Goal: Browse casually

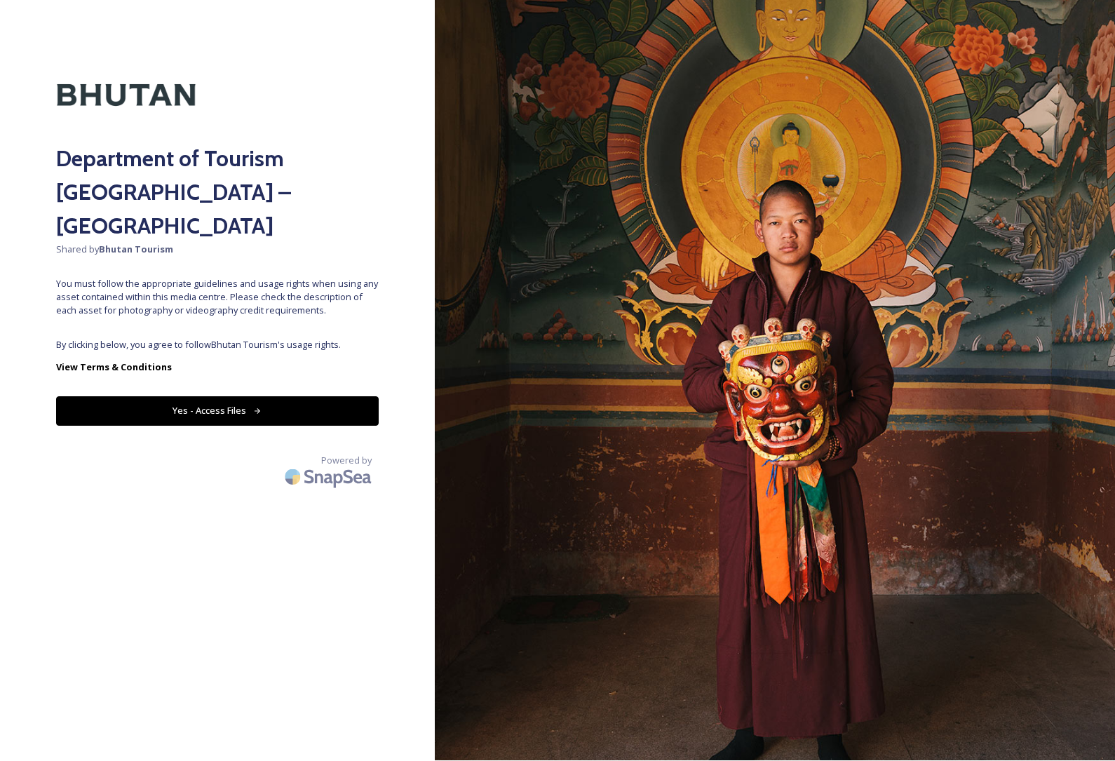
click at [159, 397] on button "Yes - Access Files" at bounding box center [217, 411] width 323 height 29
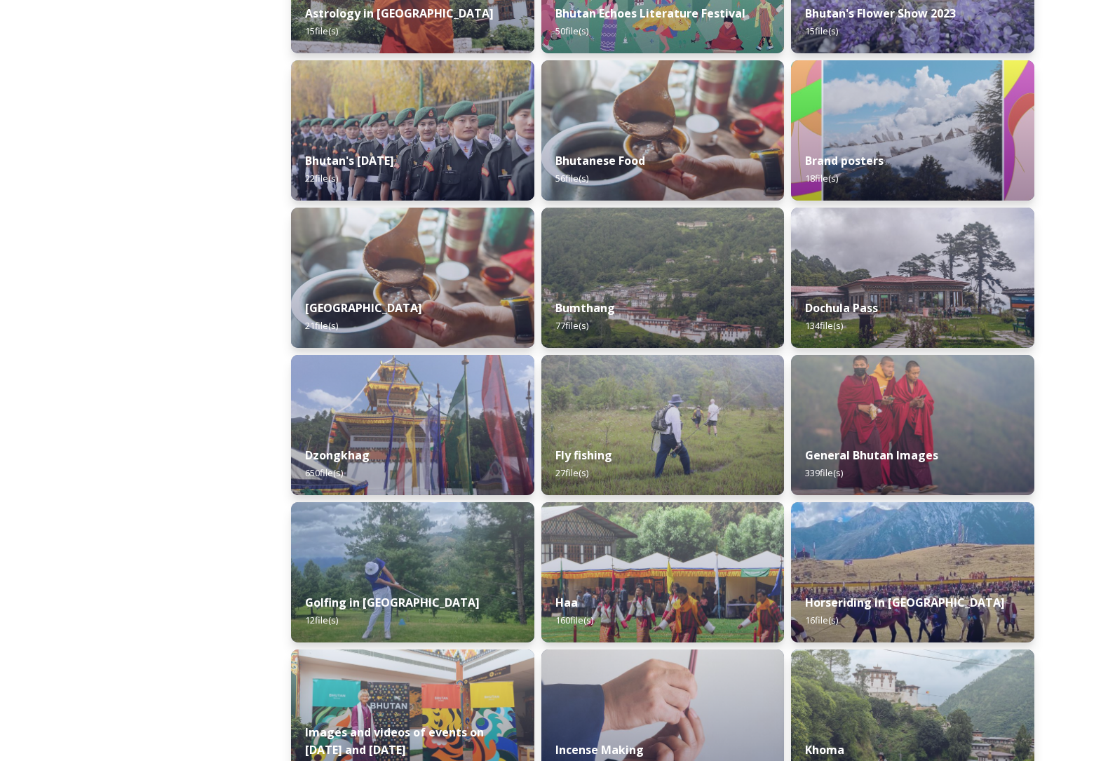
scroll to position [311, 0]
click at [903, 433] on img at bounding box center [913, 425] width 248 height 143
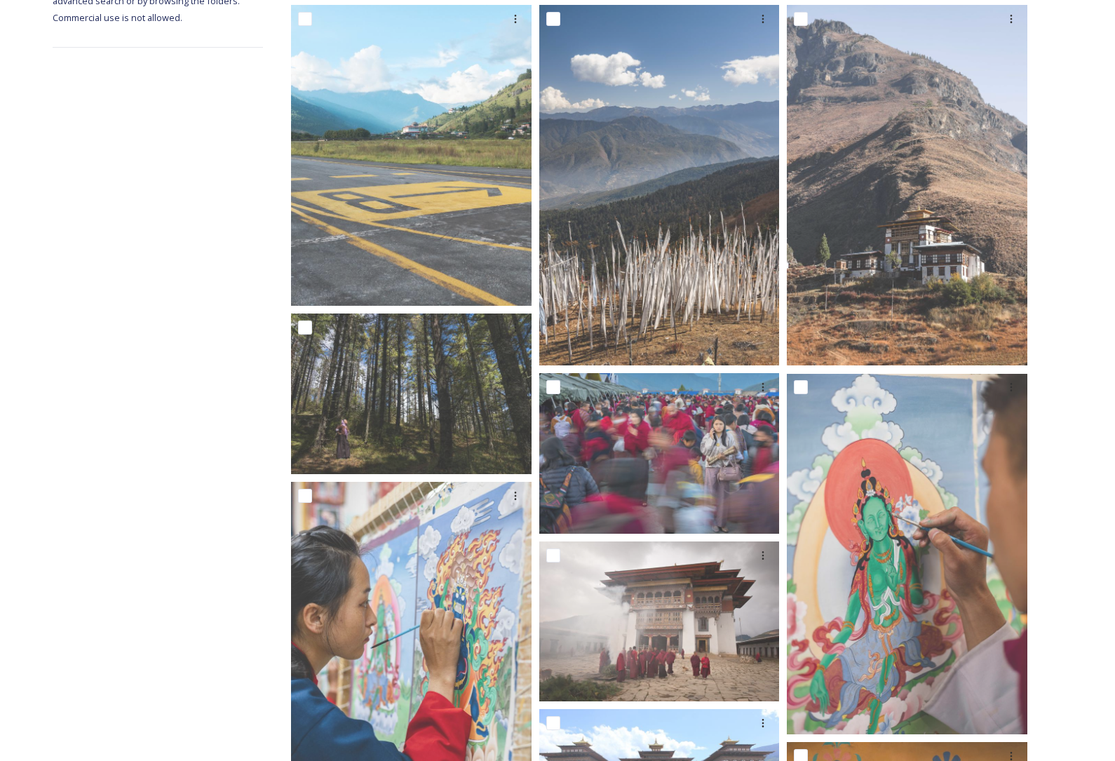
scroll to position [256, 0]
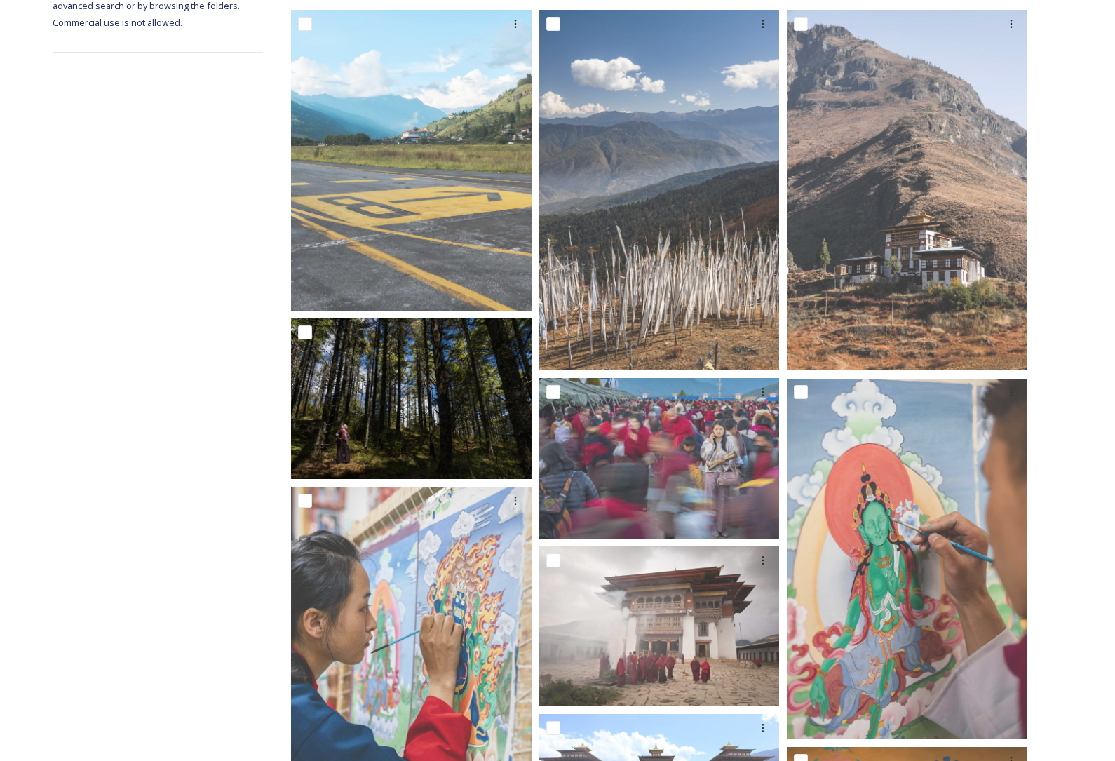
click at [424, 406] on img at bounding box center [411, 398] width 241 height 161
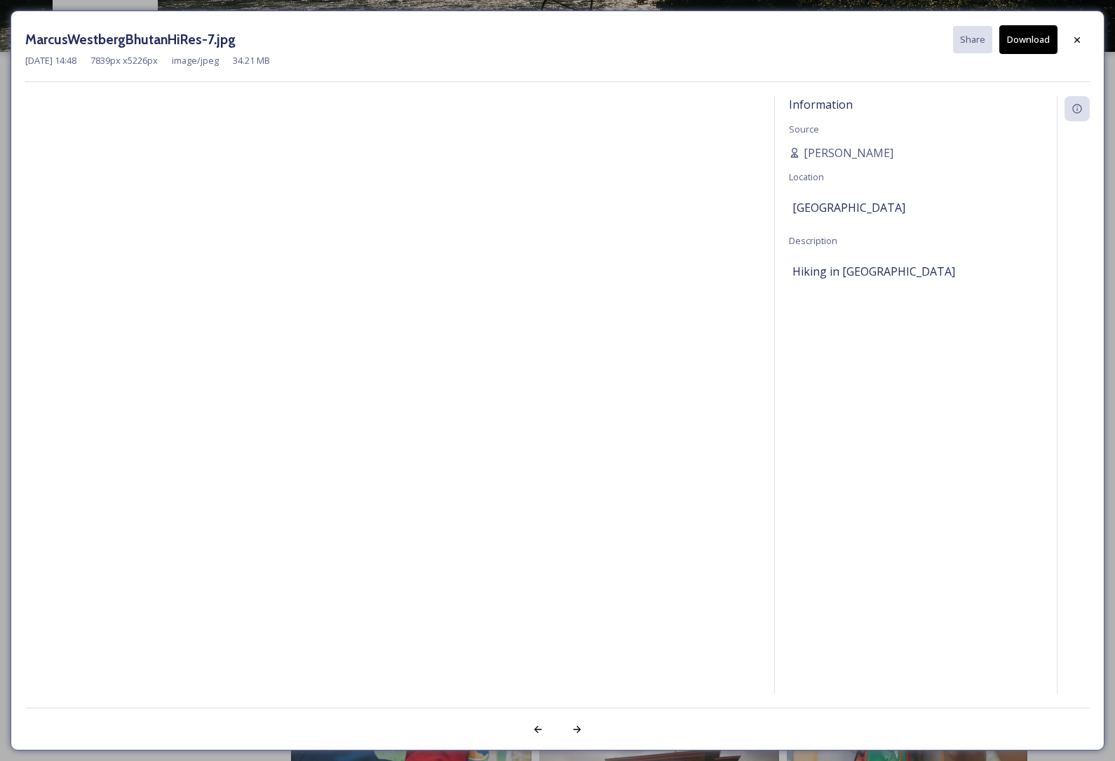
scroll to position [73, 0]
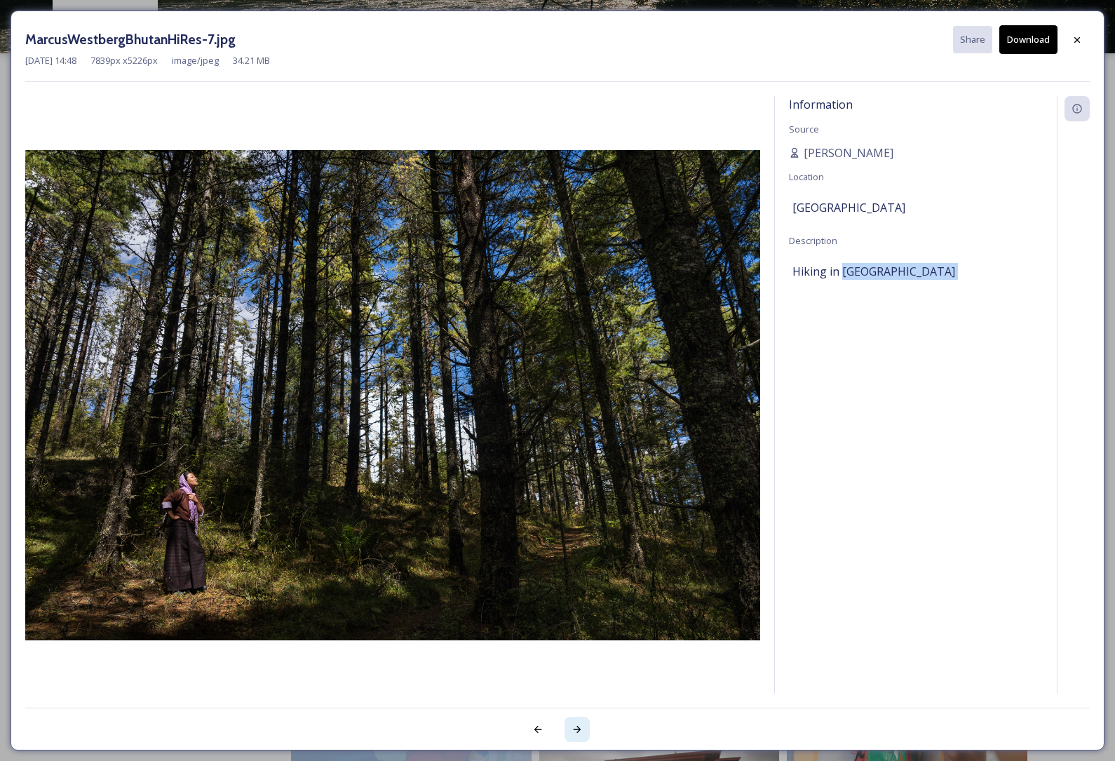
click at [584, 725] on div at bounding box center [577, 729] width 25 height 25
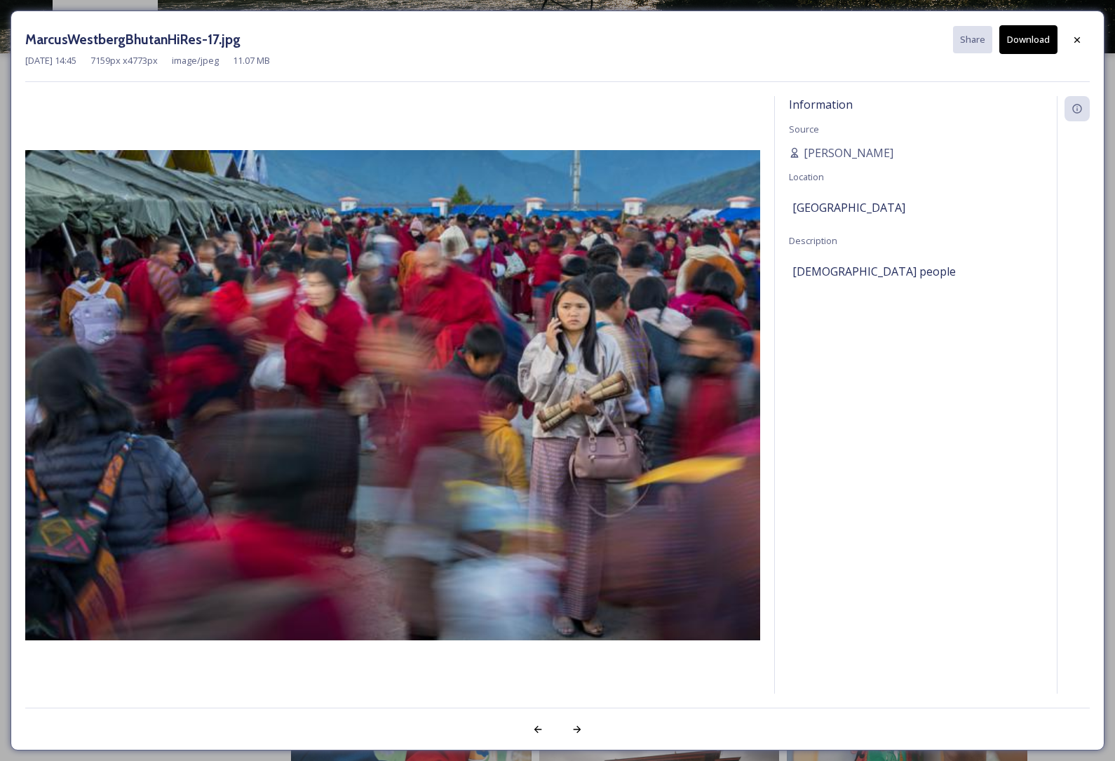
click at [655, 712] on div at bounding box center [557, 722] width 1065 height 28
click at [570, 732] on div at bounding box center [577, 729] width 25 height 25
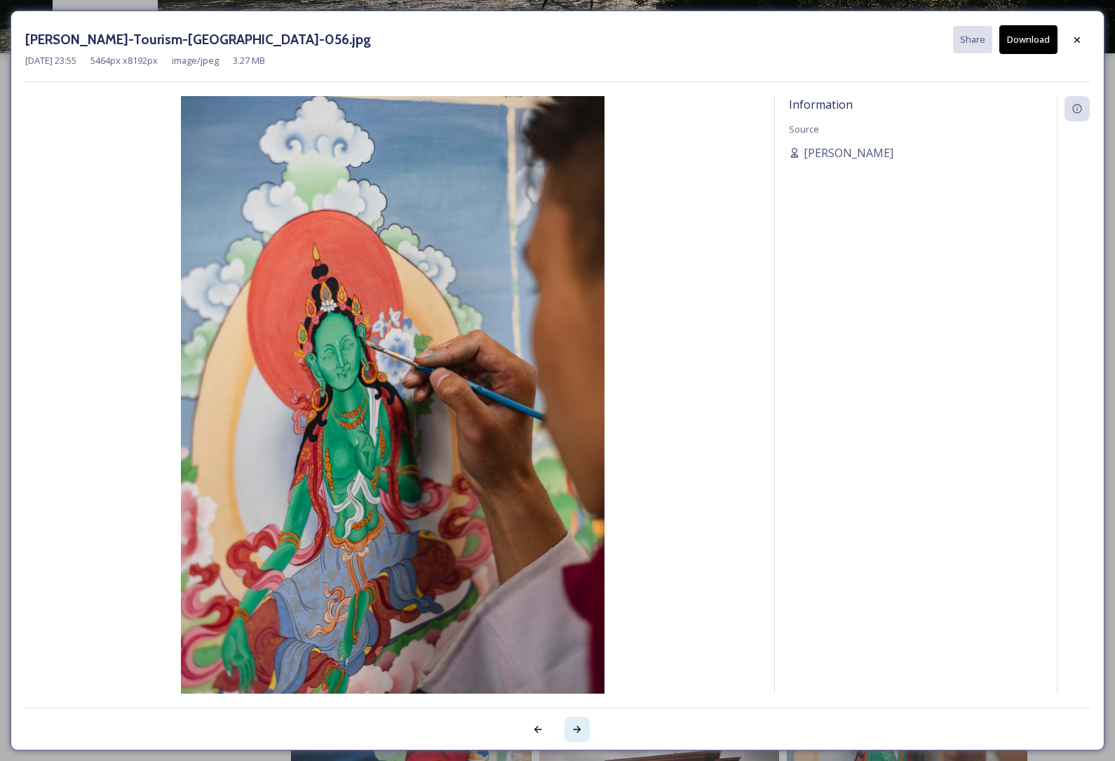
click at [577, 732] on icon at bounding box center [577, 729] width 11 height 11
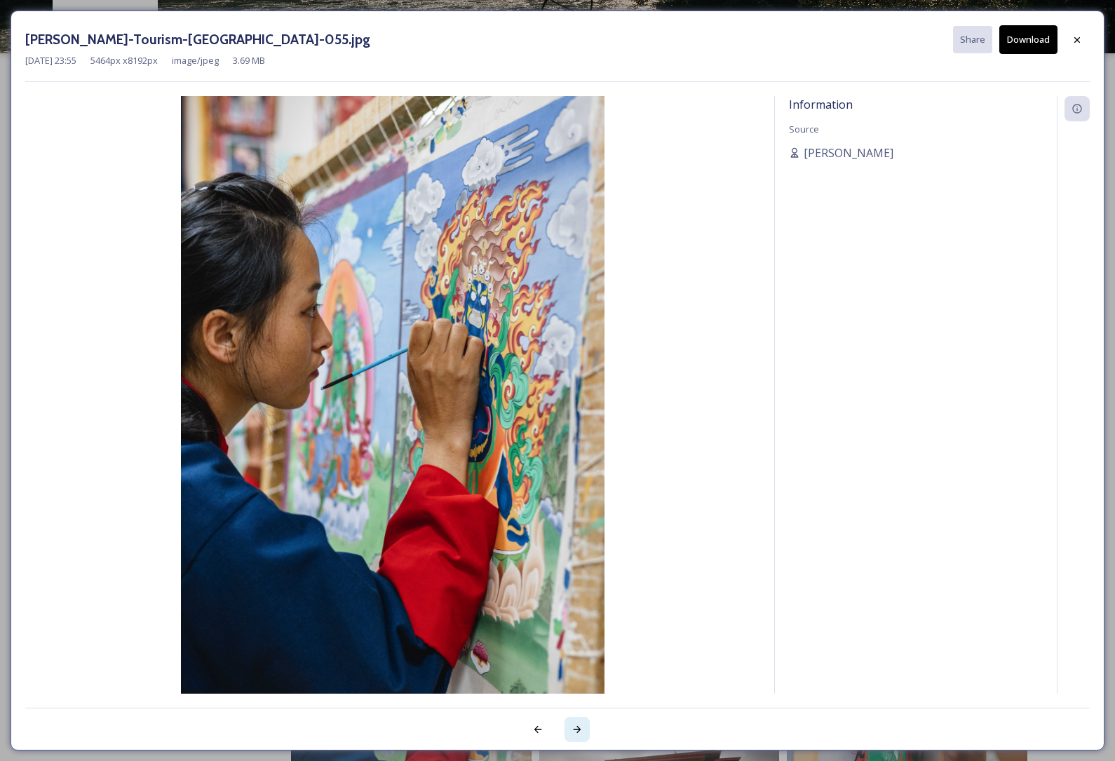
click at [579, 723] on div at bounding box center [577, 729] width 25 height 25
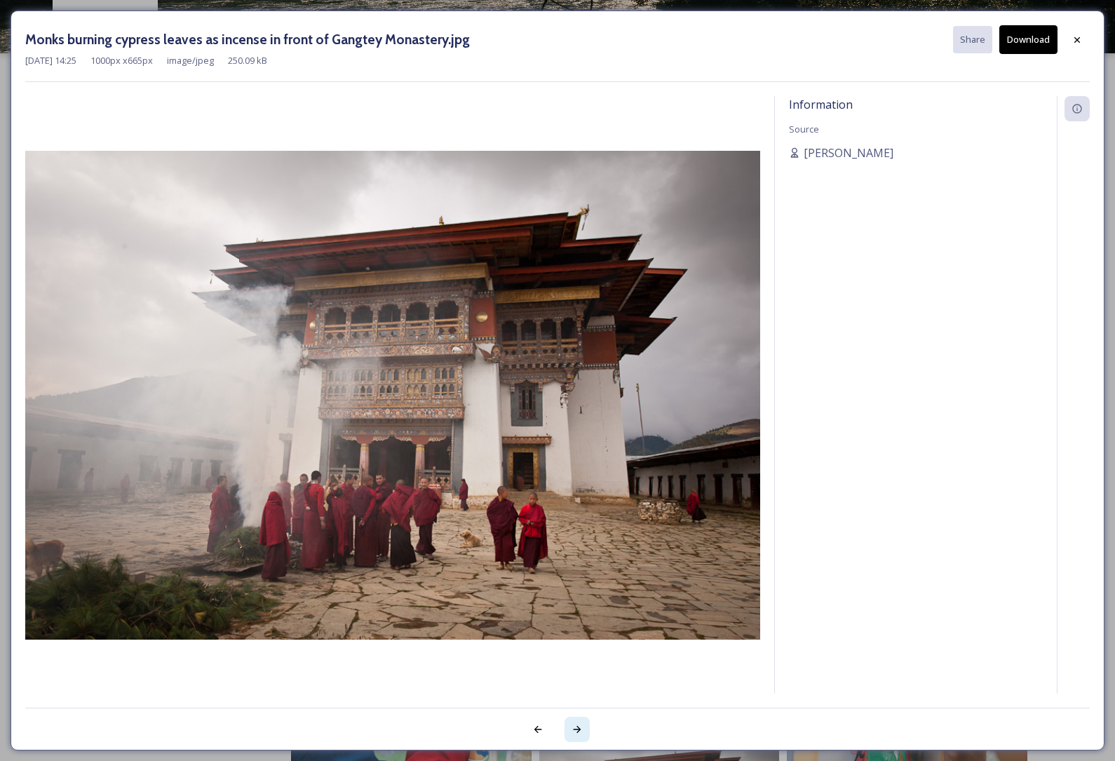
click at [582, 727] on icon at bounding box center [577, 729] width 11 height 11
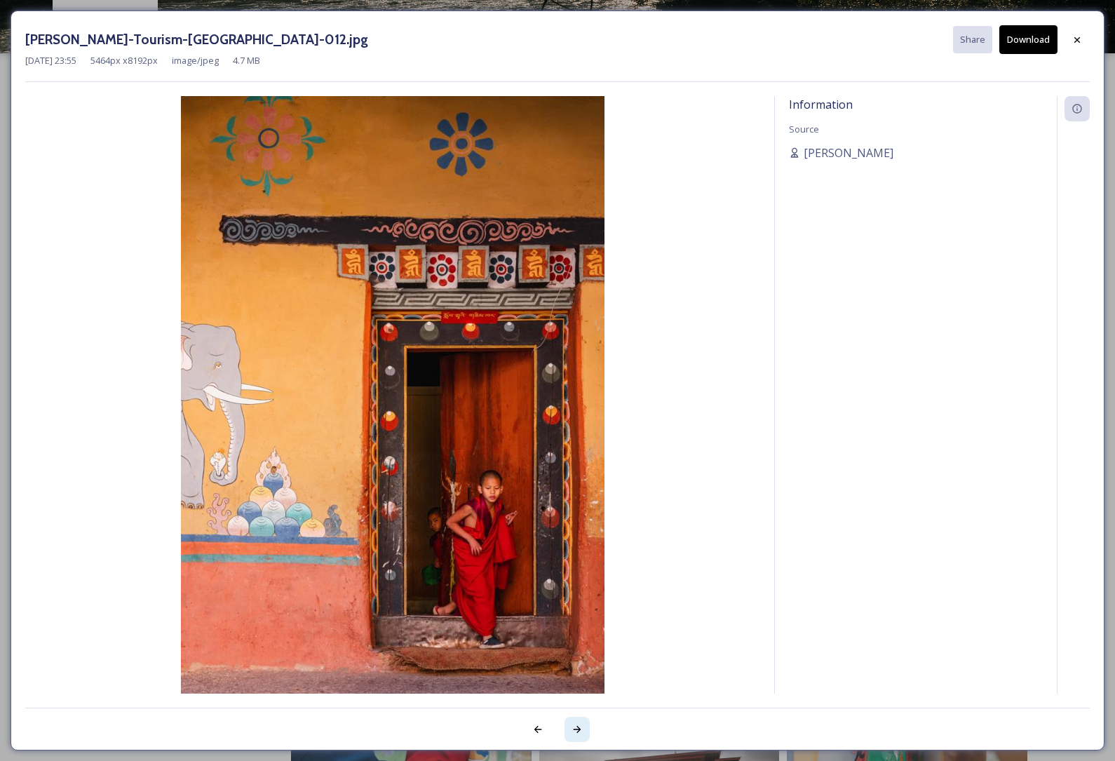
click at [579, 731] on icon at bounding box center [578, 729] width 8 height 7
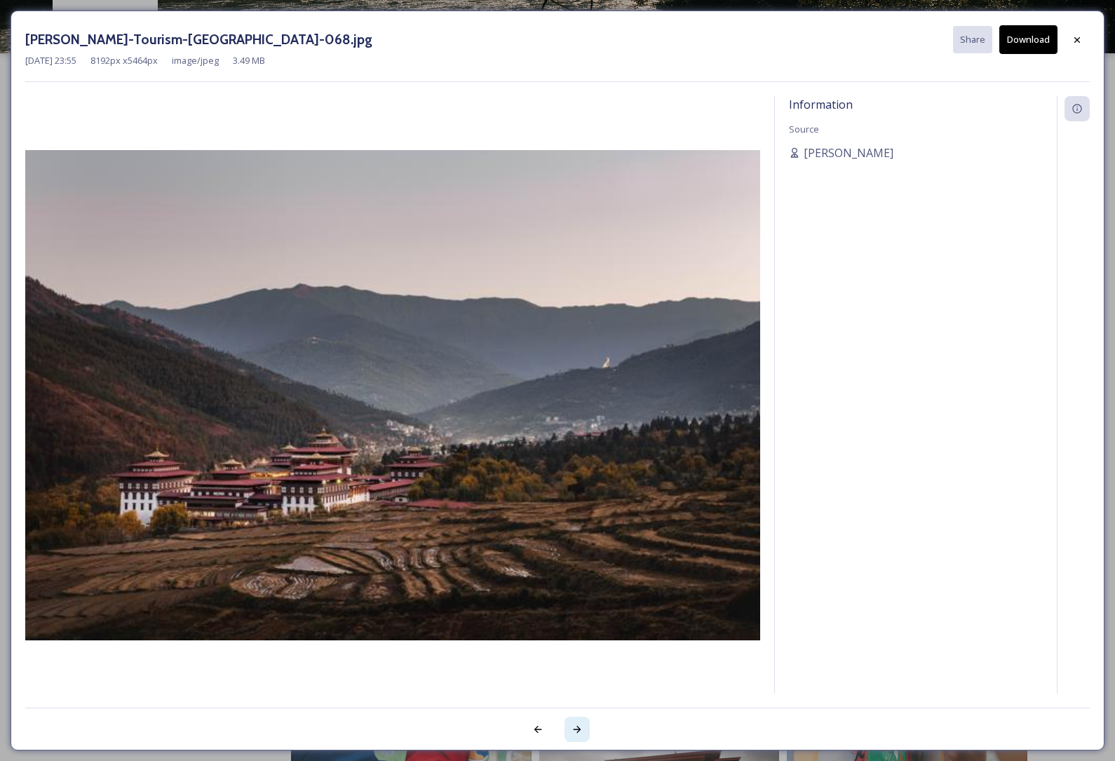
click at [578, 730] on icon at bounding box center [578, 729] width 8 height 7
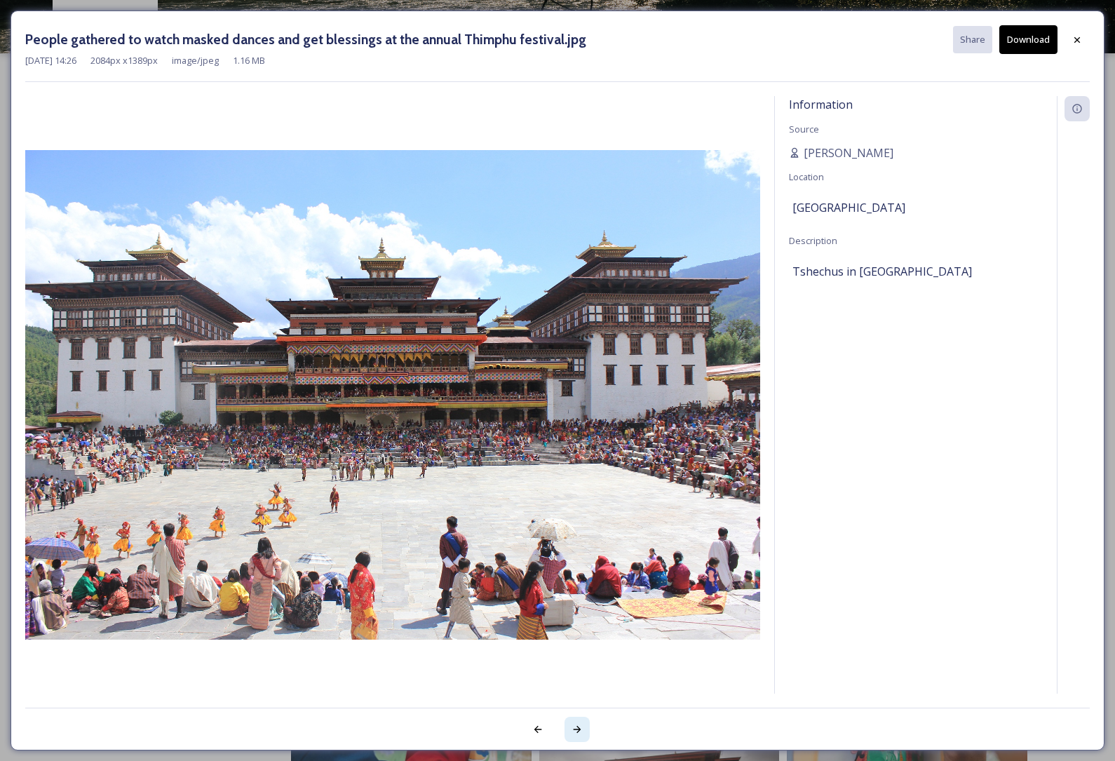
click at [575, 725] on icon at bounding box center [577, 729] width 11 height 11
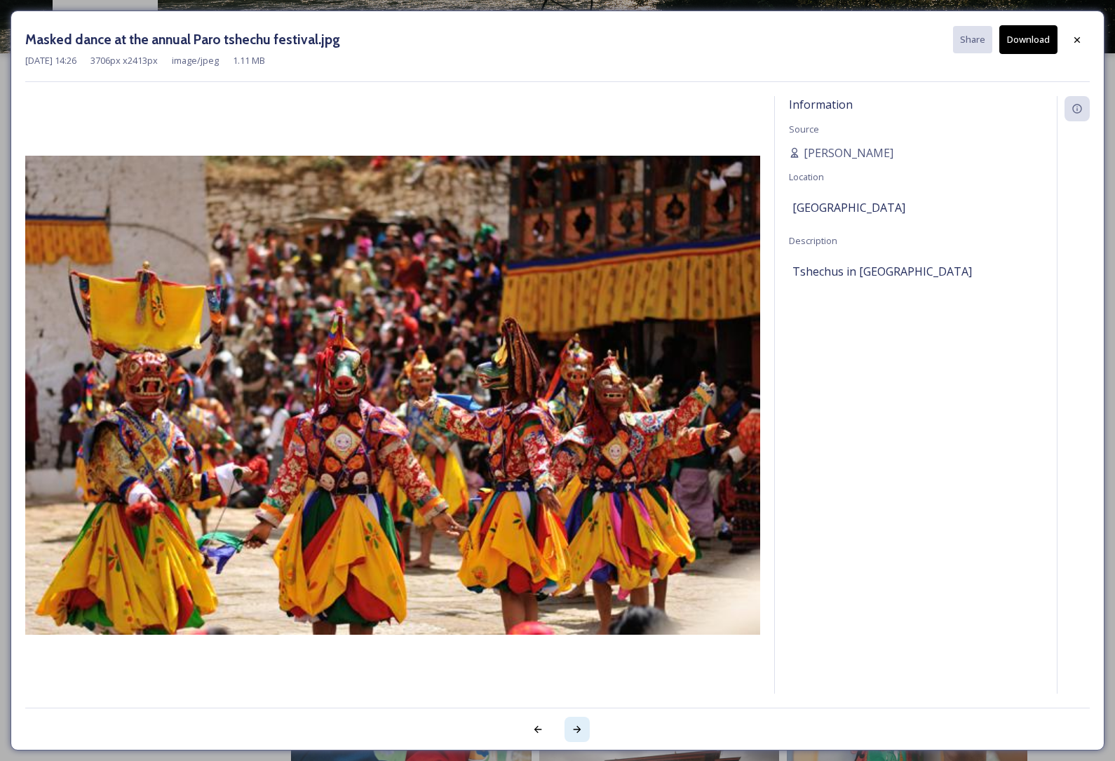
click at [572, 726] on icon at bounding box center [577, 729] width 11 height 11
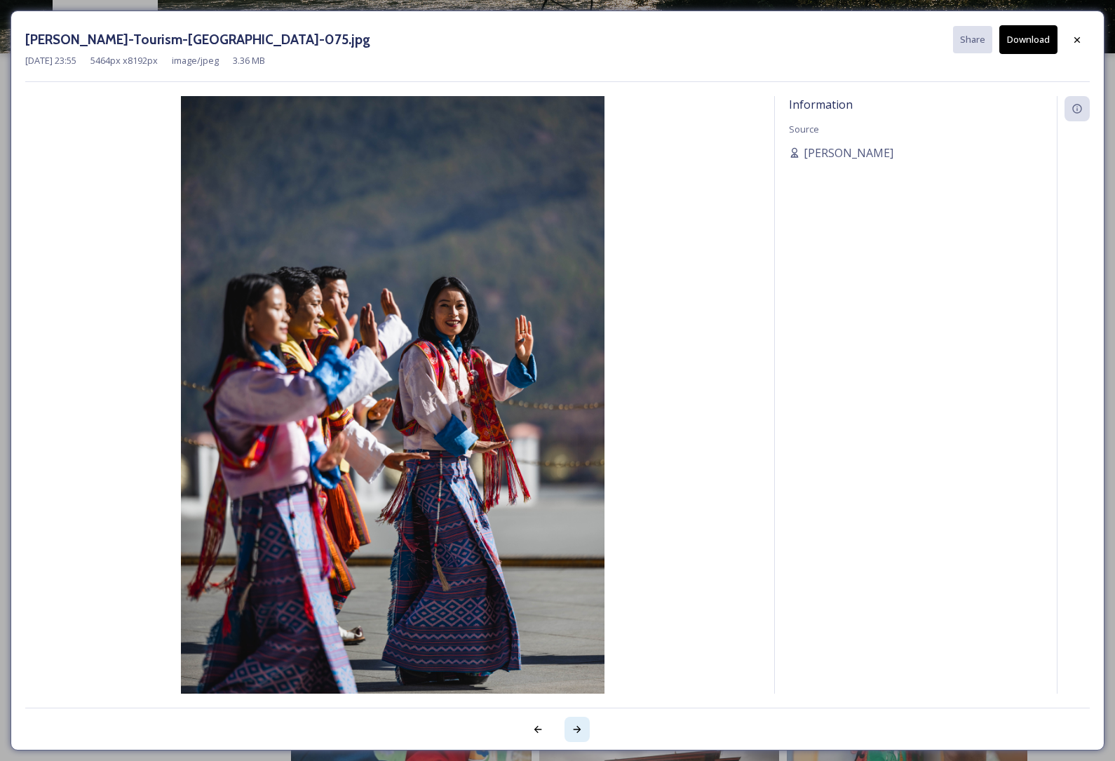
click at [572, 731] on icon at bounding box center [577, 729] width 11 height 11
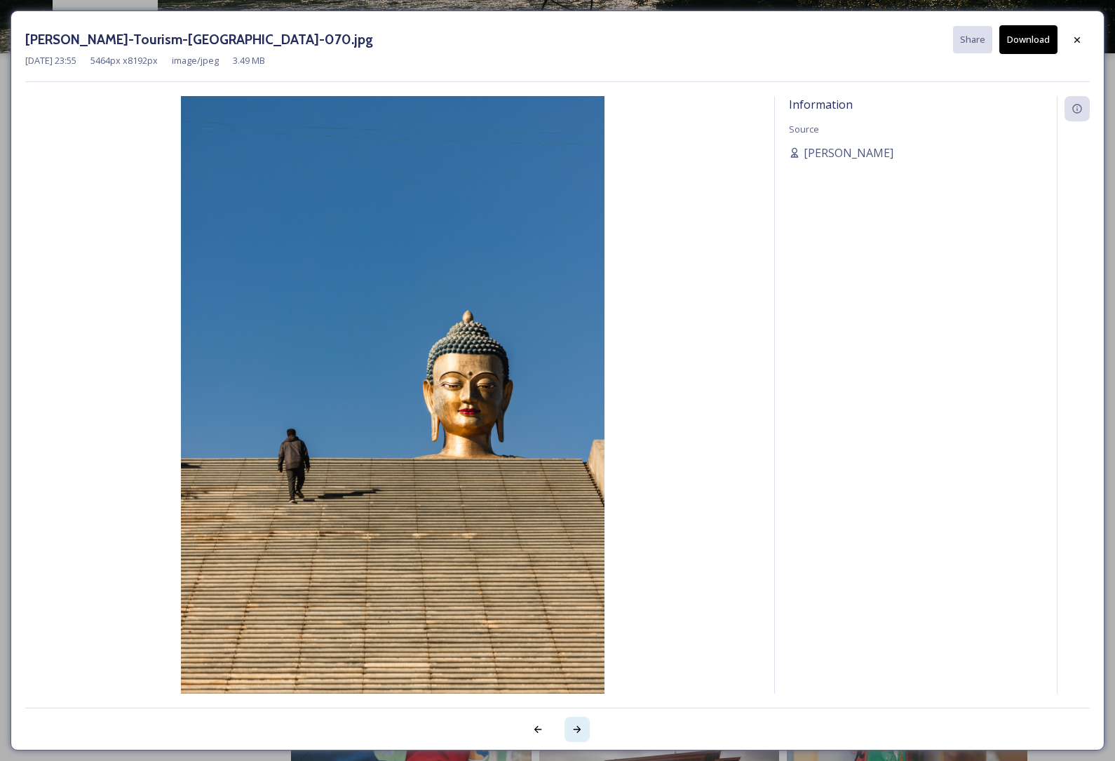
click at [578, 730] on icon at bounding box center [577, 729] width 11 height 11
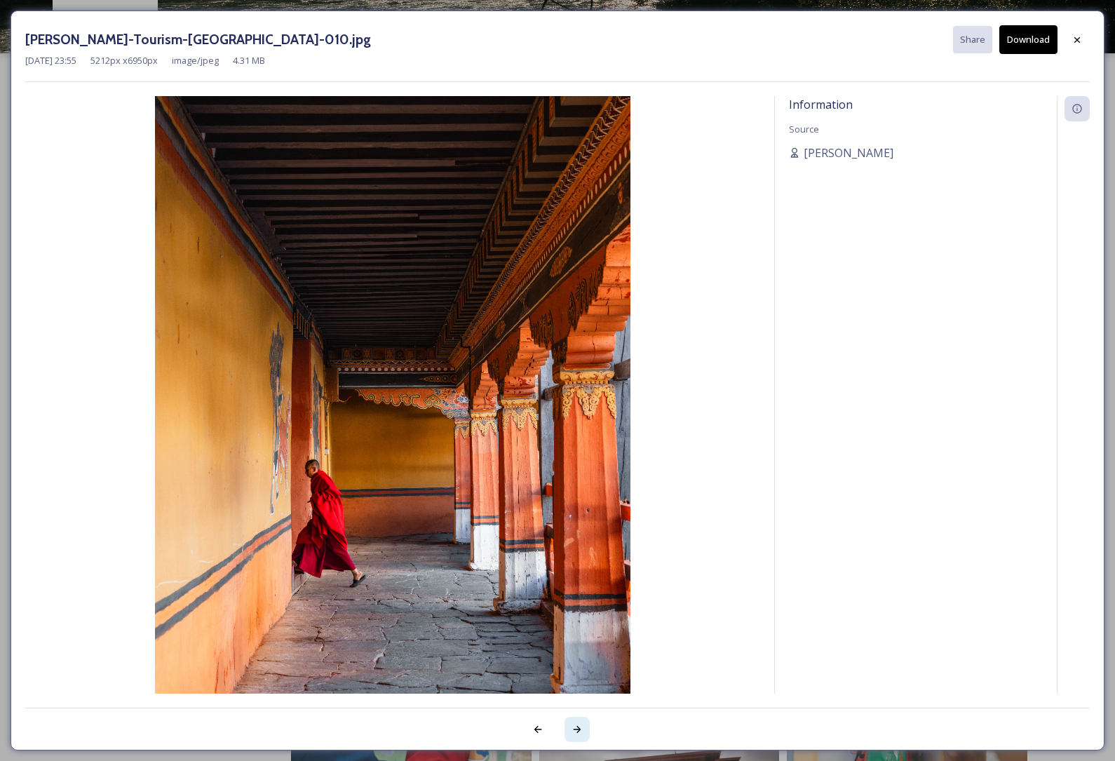
click at [582, 728] on icon at bounding box center [577, 729] width 11 height 11
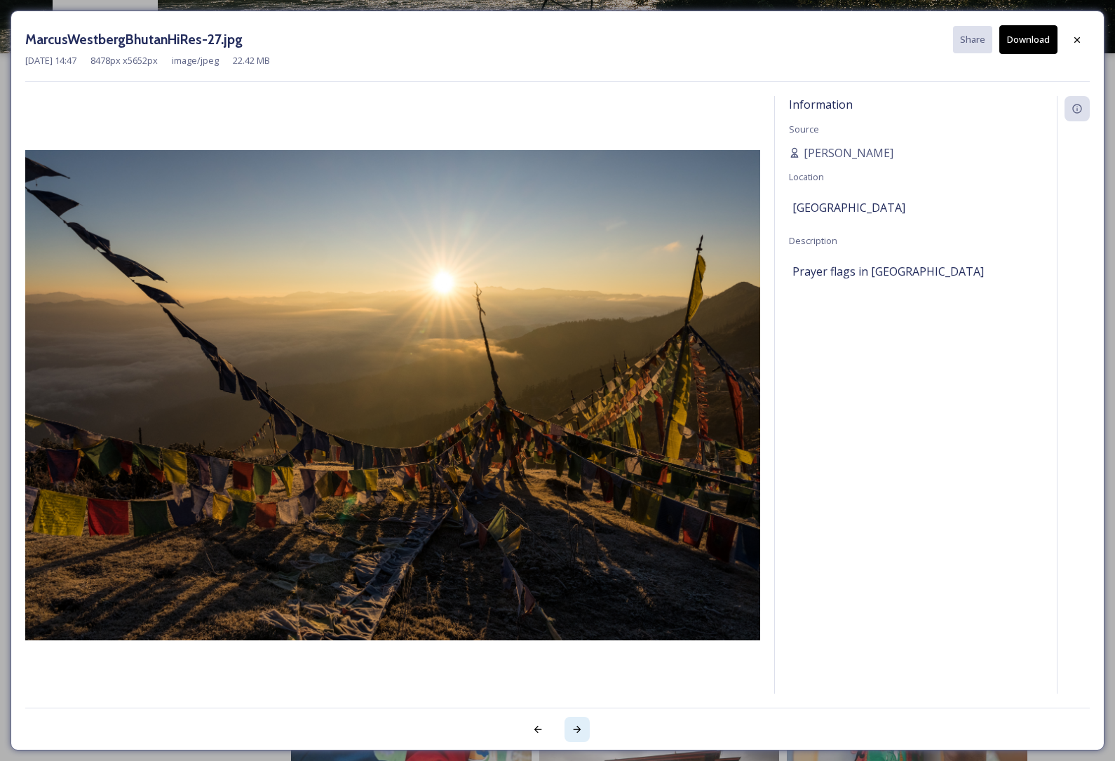
click at [570, 730] on div at bounding box center [577, 729] width 25 height 25
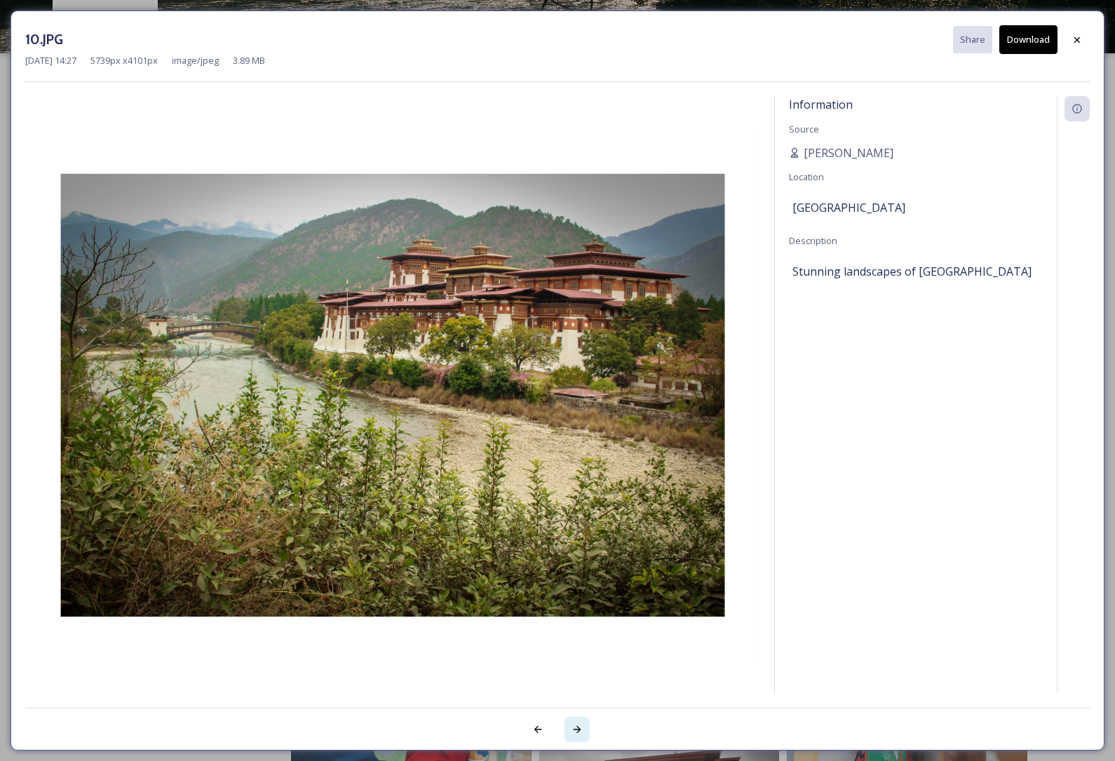
click at [575, 727] on icon at bounding box center [577, 729] width 11 height 11
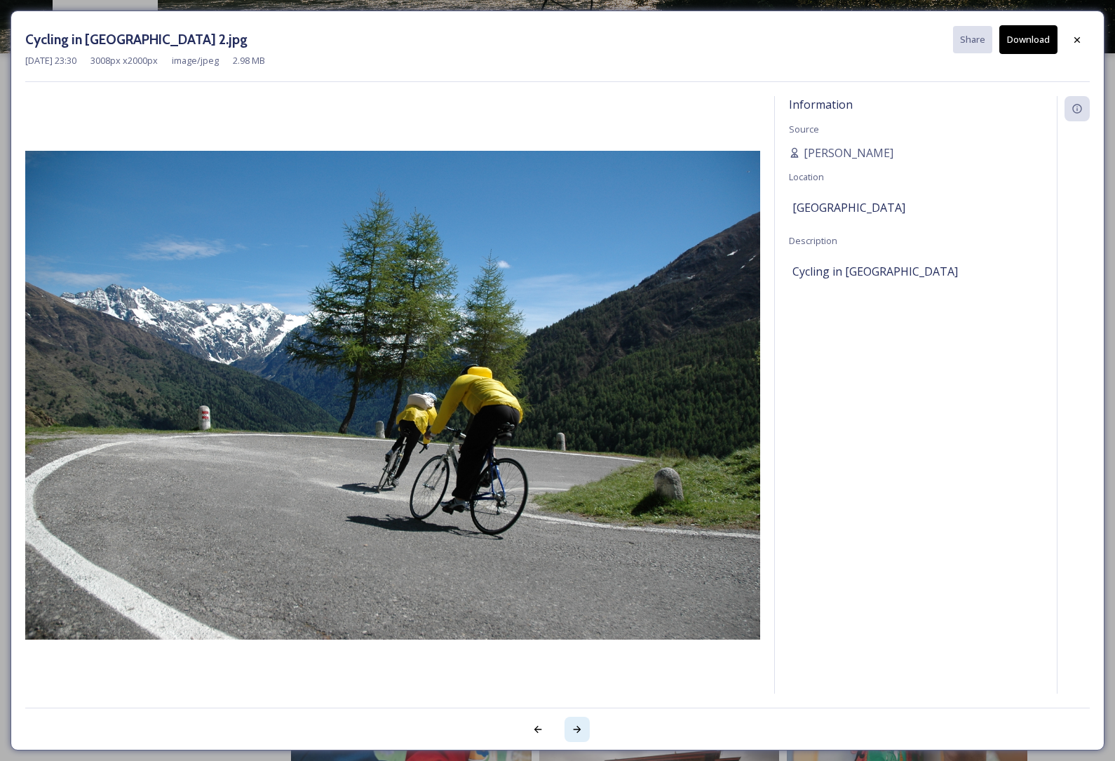
click at [588, 719] on div at bounding box center [577, 729] width 25 height 25
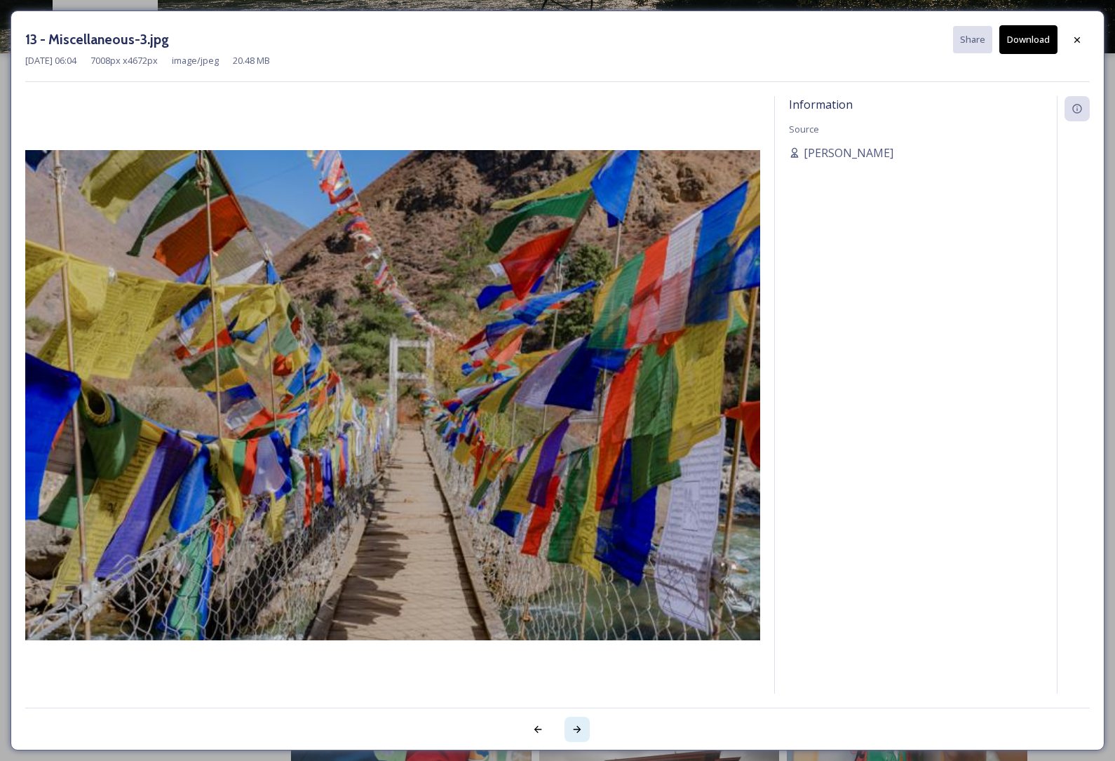
click at [580, 730] on icon at bounding box center [578, 729] width 8 height 7
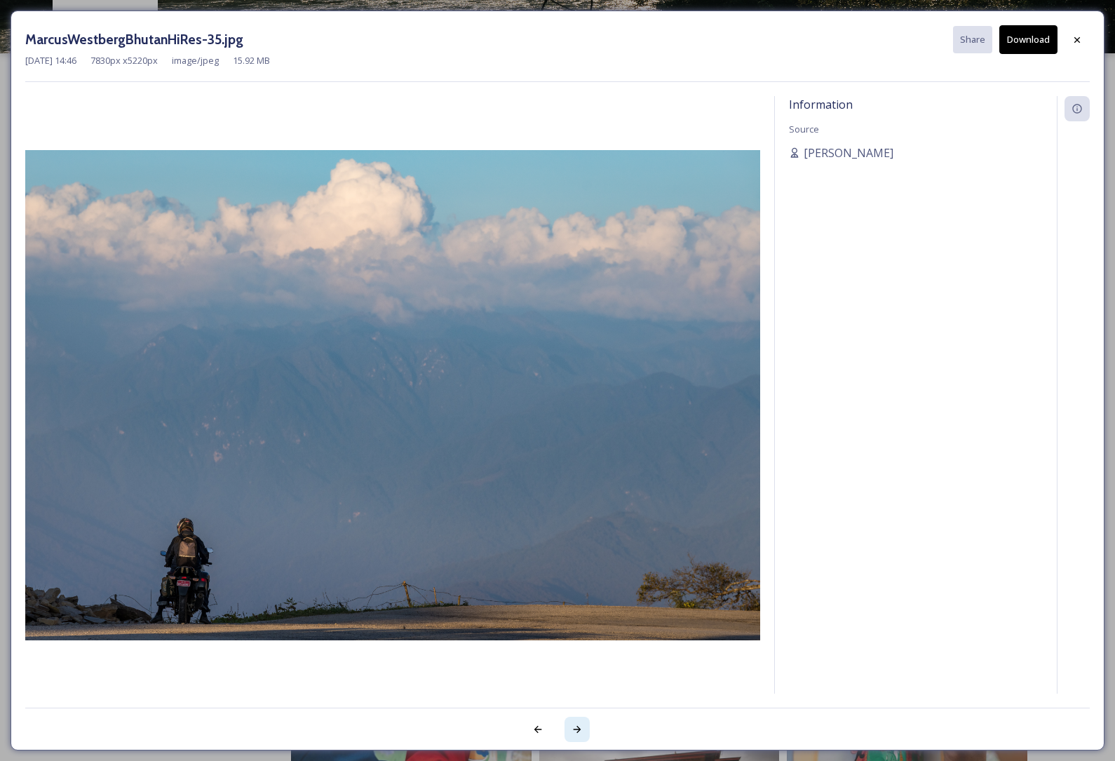
click at [584, 727] on div at bounding box center [577, 729] width 25 height 25
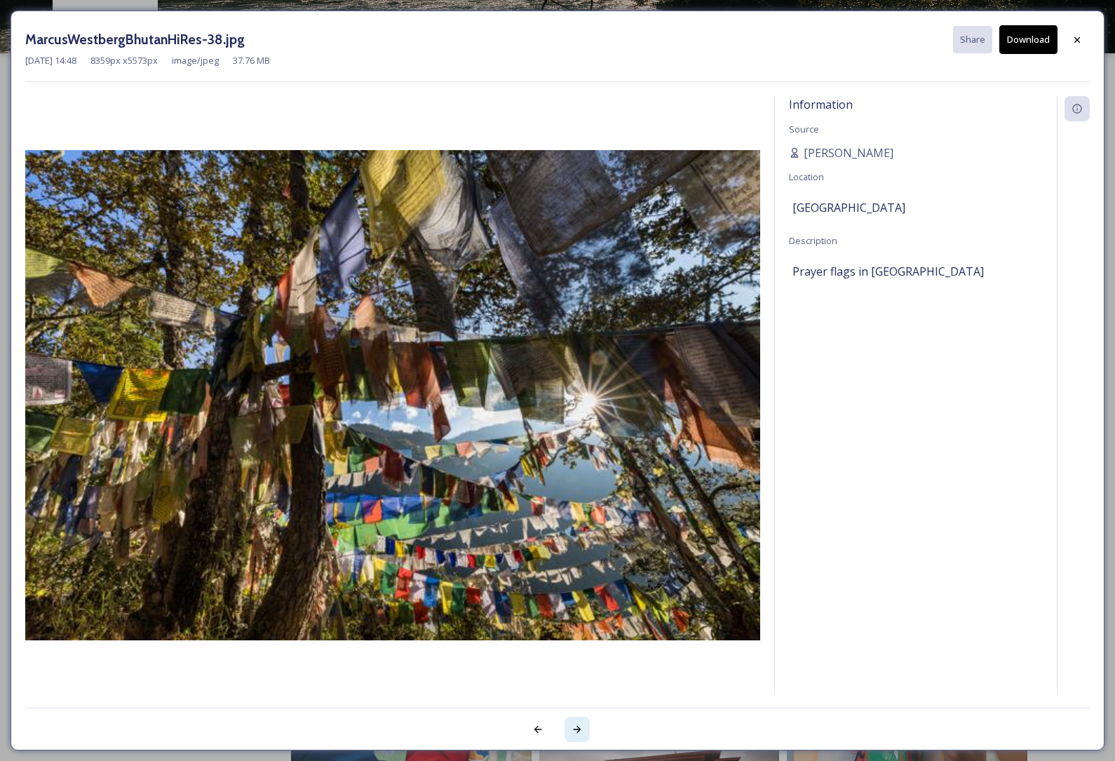
click at [578, 726] on icon at bounding box center [577, 729] width 11 height 11
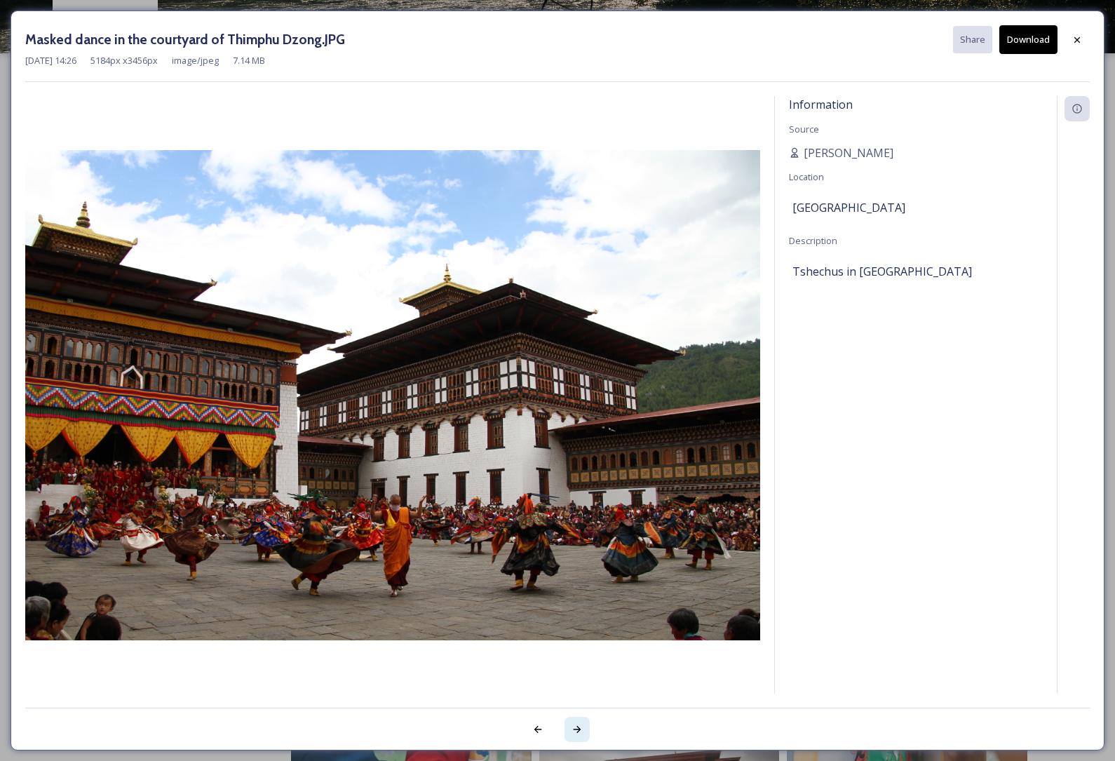
click at [582, 727] on icon at bounding box center [577, 729] width 11 height 11
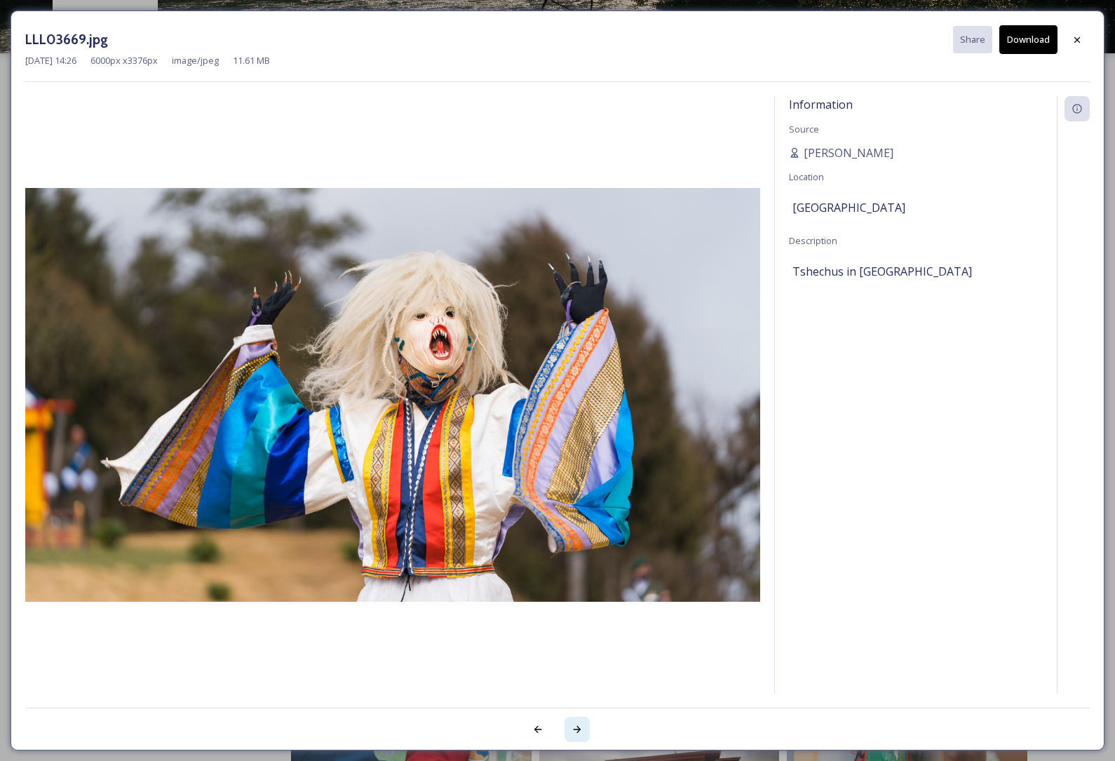
click at [579, 718] on div at bounding box center [577, 729] width 25 height 25
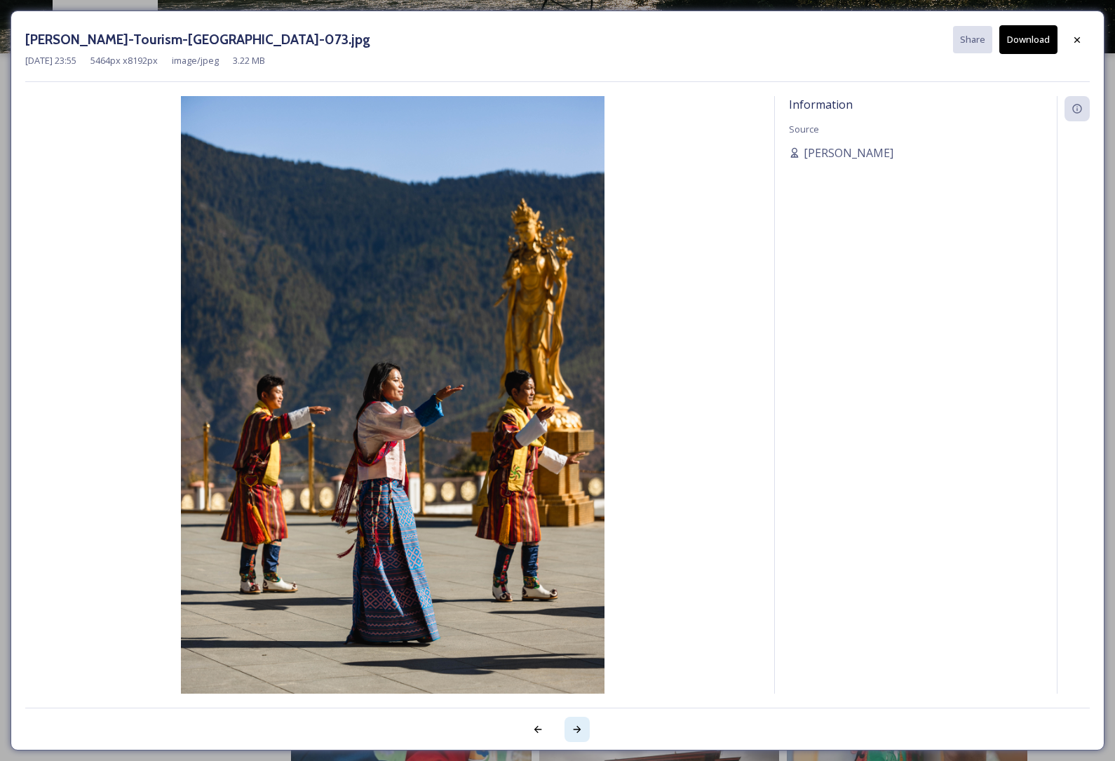
click at [577, 732] on icon at bounding box center [577, 729] width 11 height 11
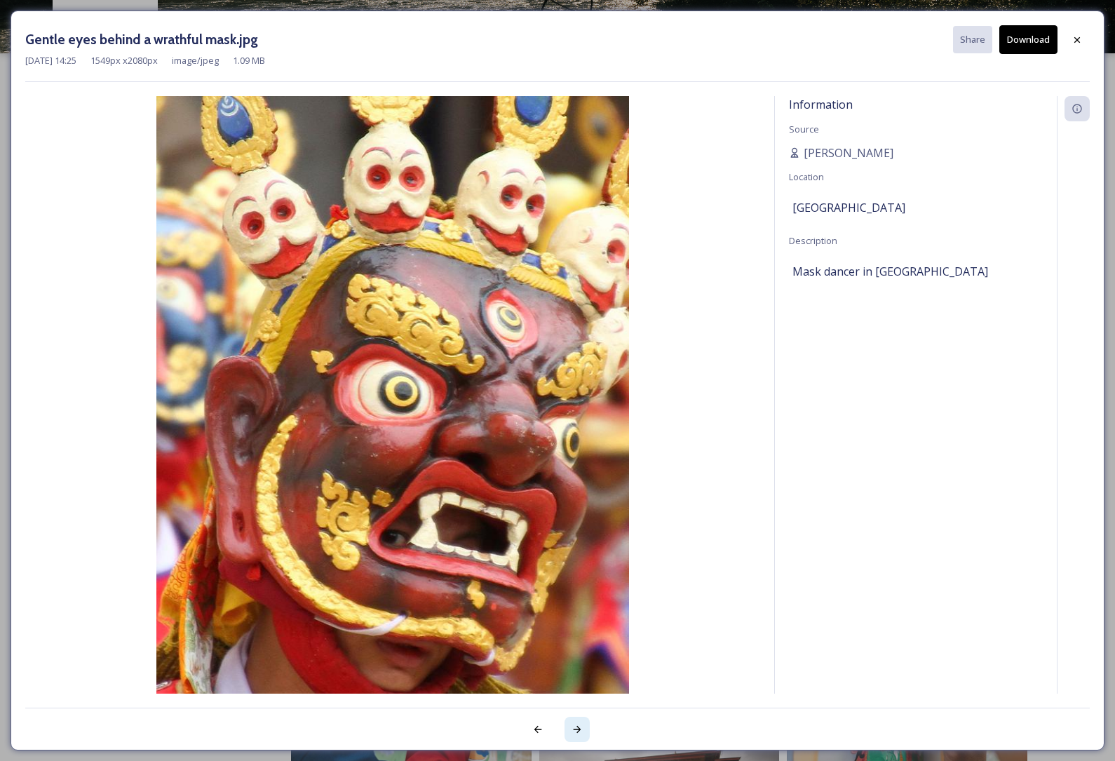
click at [582, 727] on icon at bounding box center [577, 729] width 11 height 11
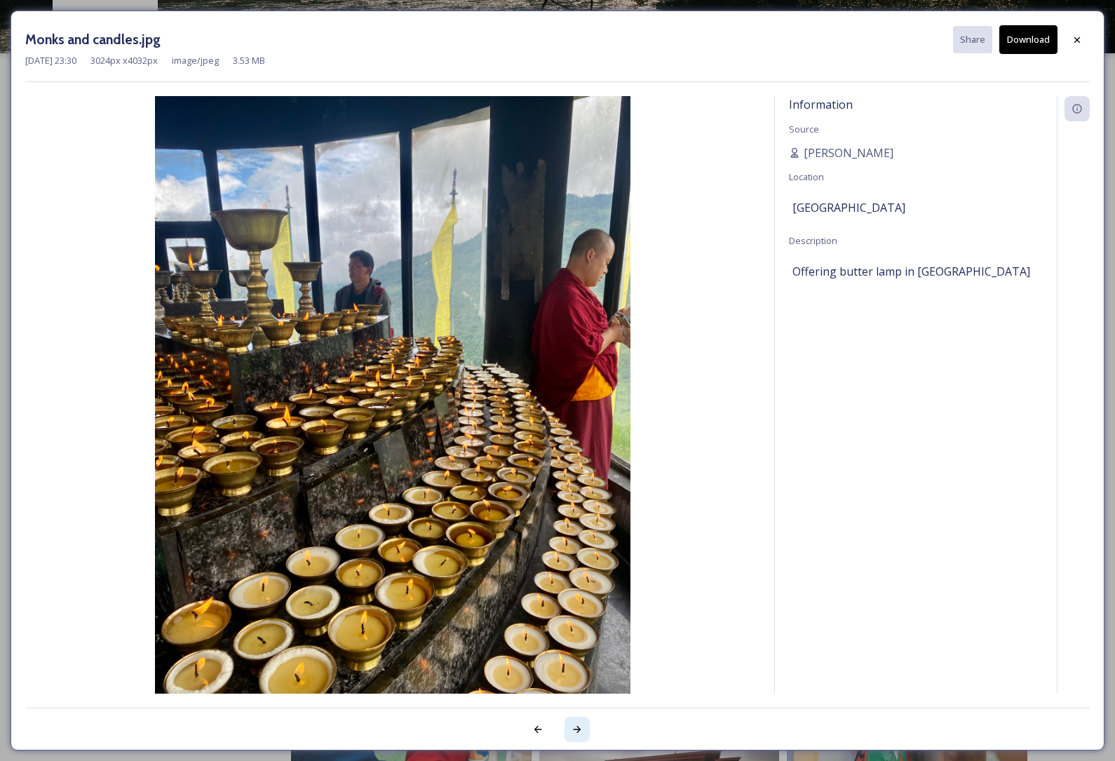
click at [577, 734] on icon at bounding box center [577, 729] width 11 height 11
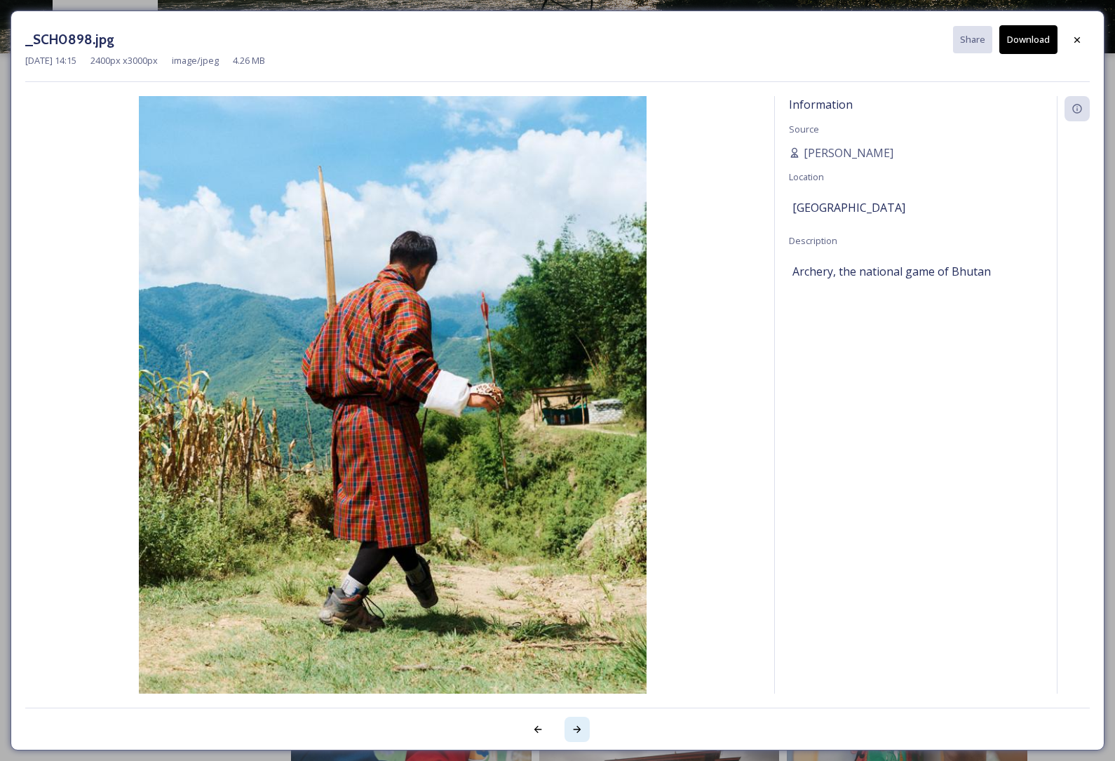
click at [577, 732] on icon at bounding box center [578, 729] width 8 height 7
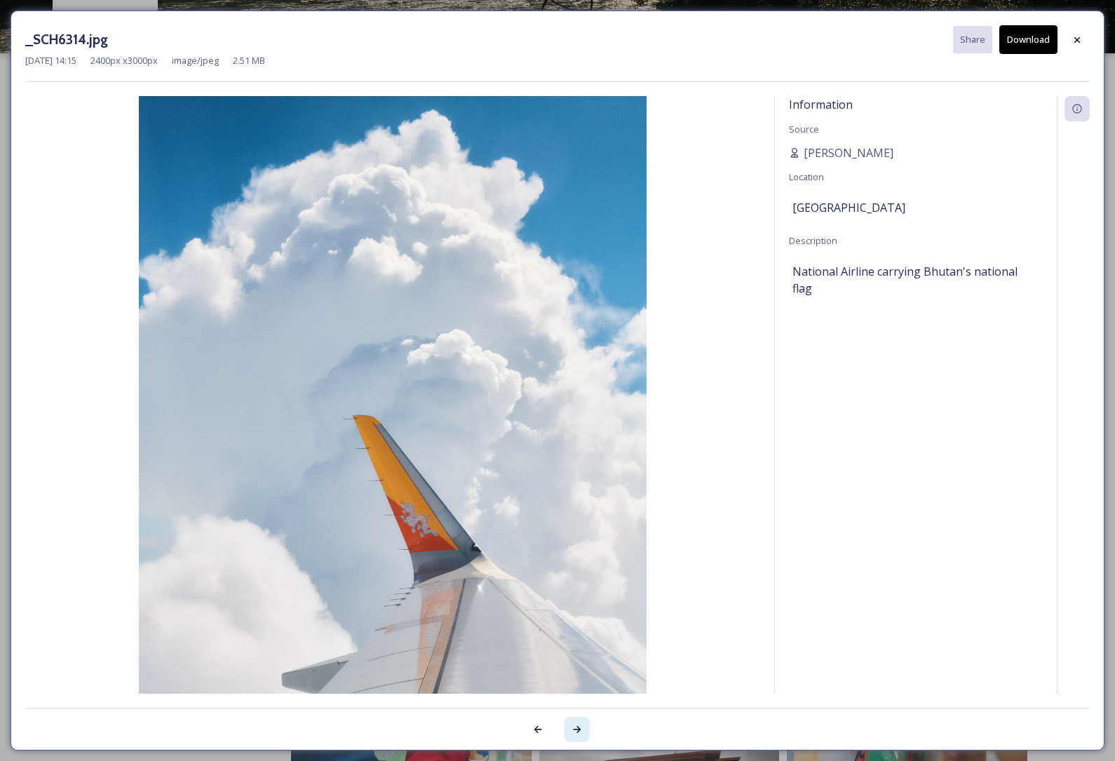
click at [579, 732] on icon at bounding box center [577, 729] width 11 height 11
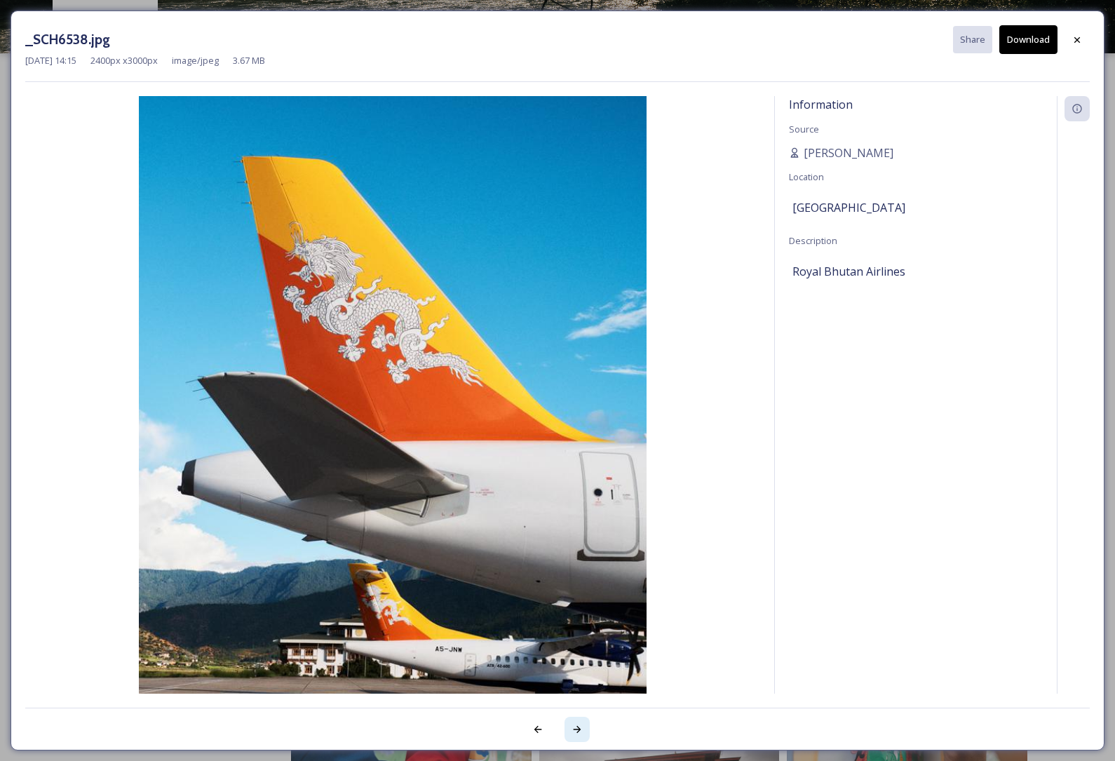
click at [582, 732] on icon at bounding box center [577, 729] width 11 height 11
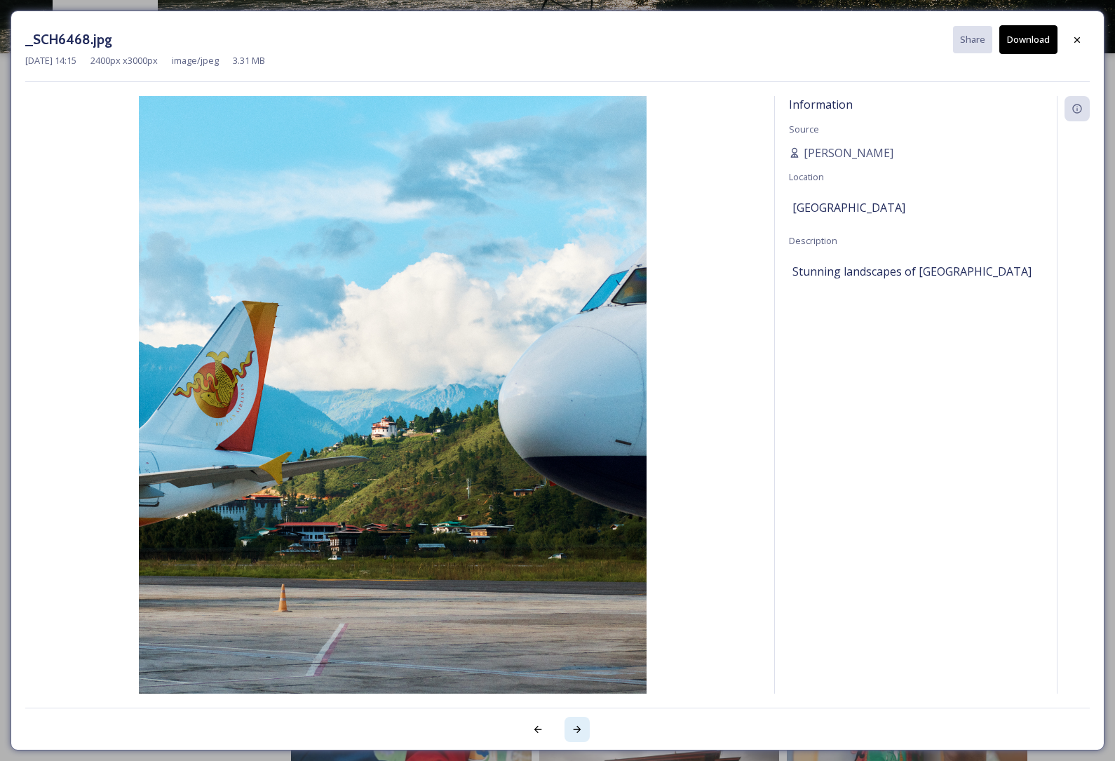
click at [574, 722] on div at bounding box center [577, 729] width 25 height 25
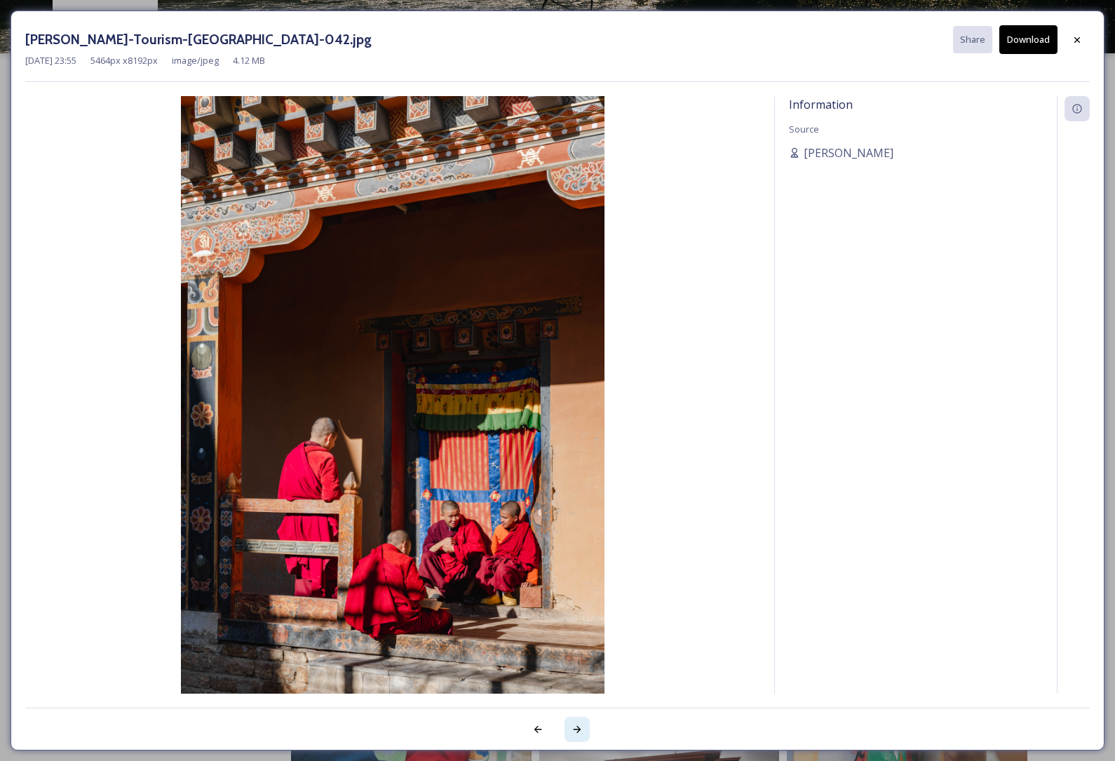
click at [577, 733] on icon at bounding box center [578, 729] width 8 height 7
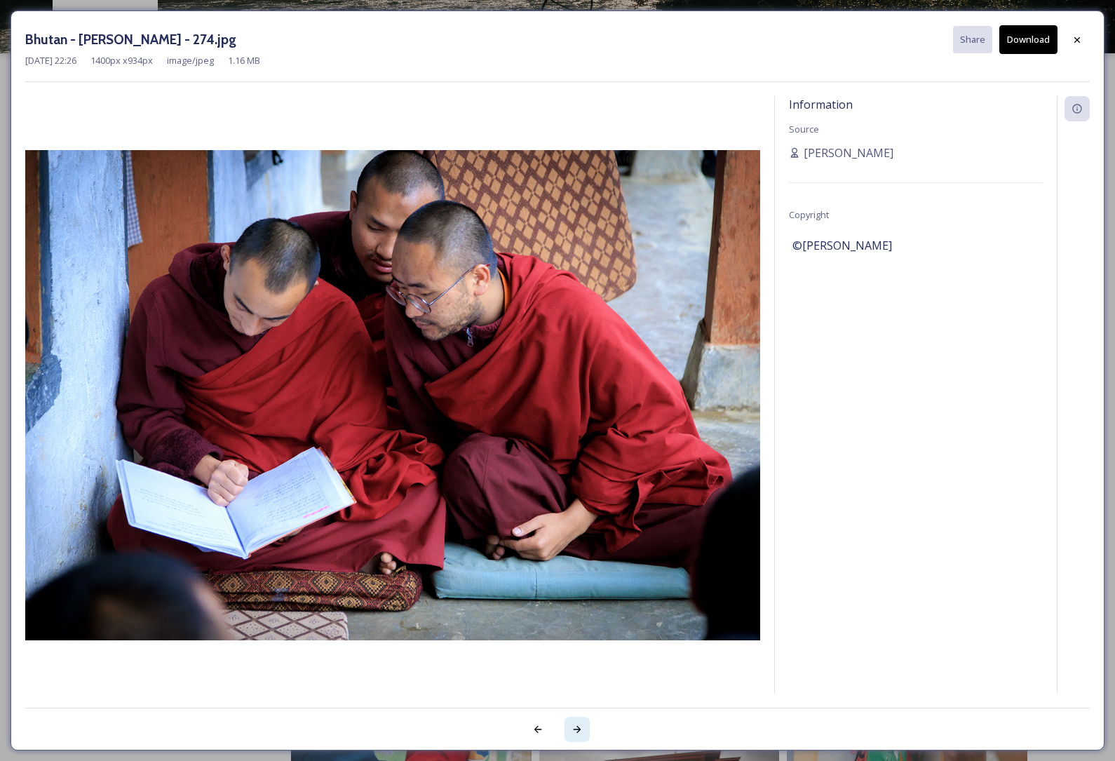
click at [584, 729] on div at bounding box center [577, 729] width 25 height 25
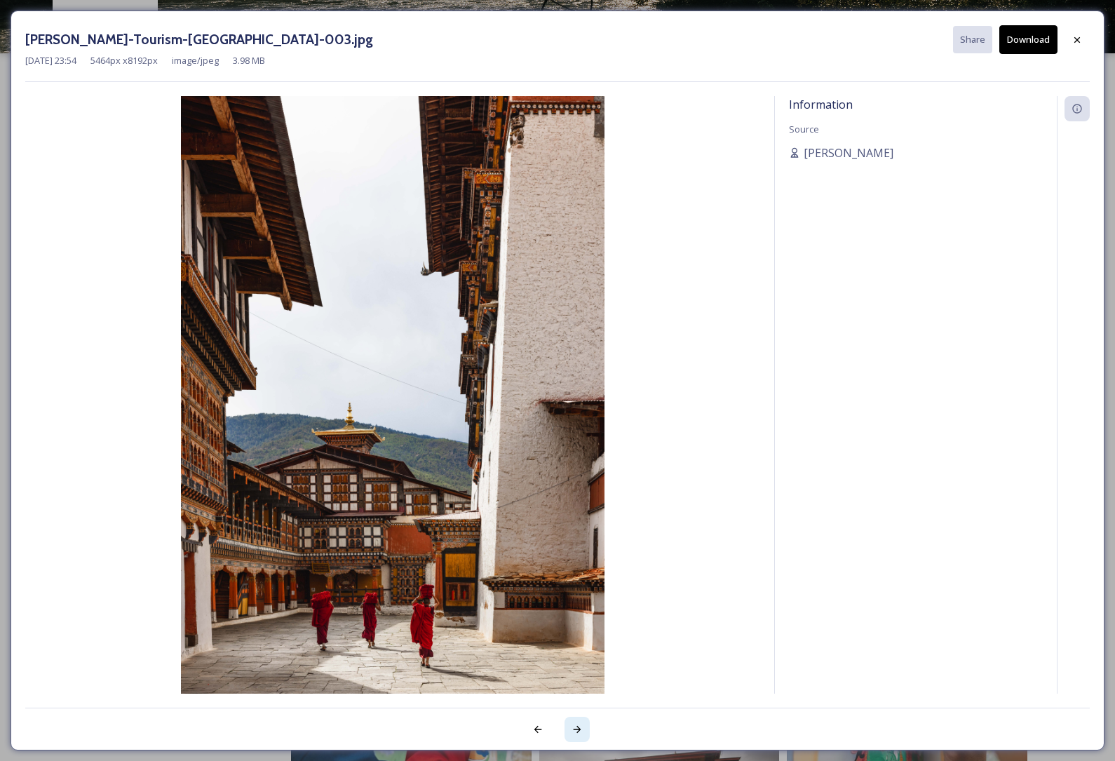
click at [581, 735] on div at bounding box center [577, 729] width 25 height 25
click at [577, 725] on icon at bounding box center [577, 729] width 11 height 11
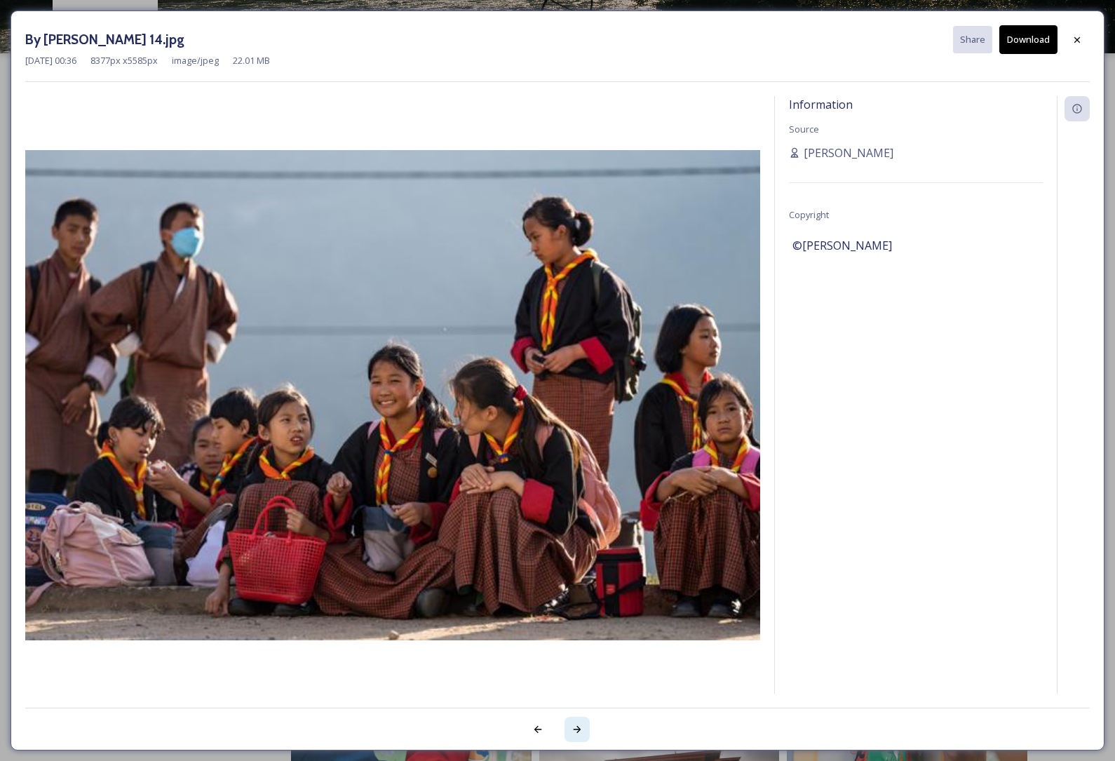
click at [579, 733] on icon at bounding box center [577, 729] width 11 height 11
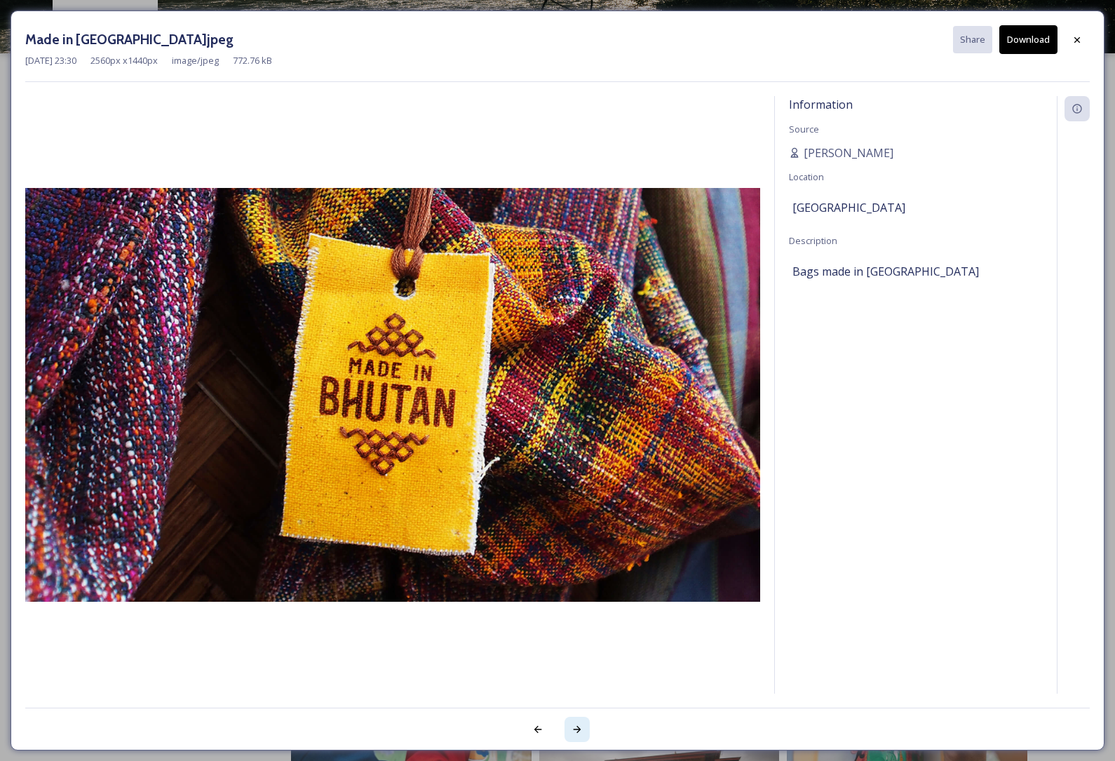
click at [577, 722] on div at bounding box center [577, 729] width 25 height 25
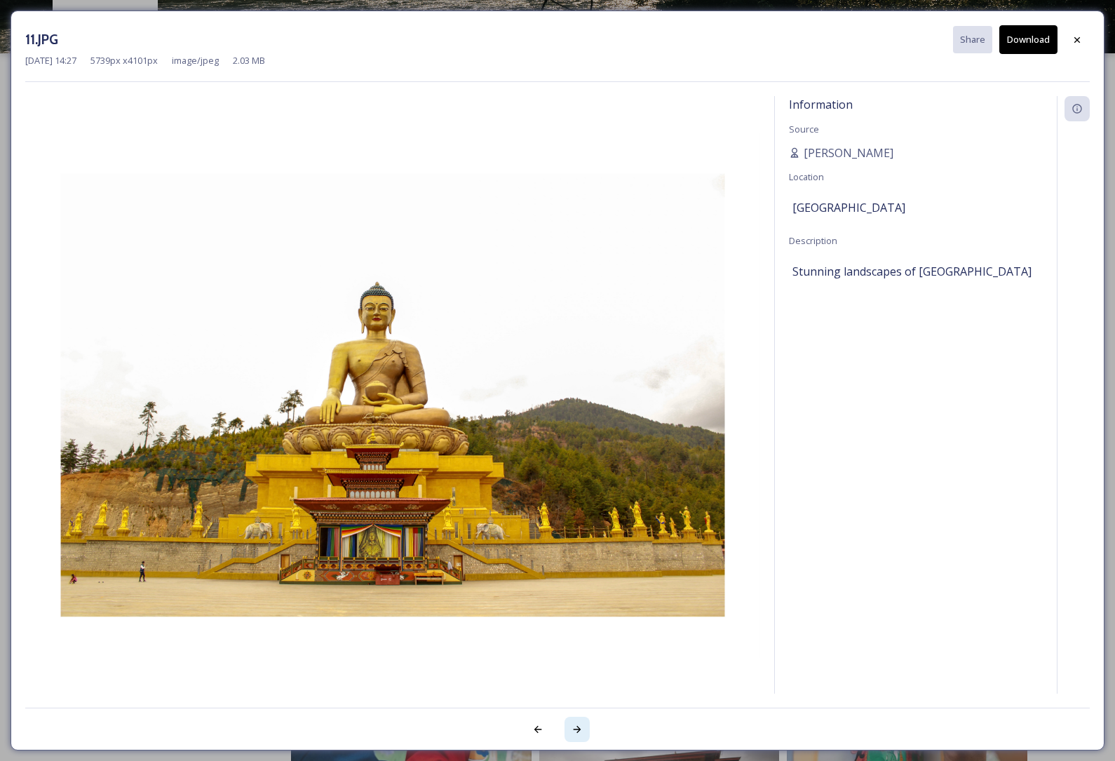
click at [577, 726] on icon at bounding box center [578, 729] width 8 height 7
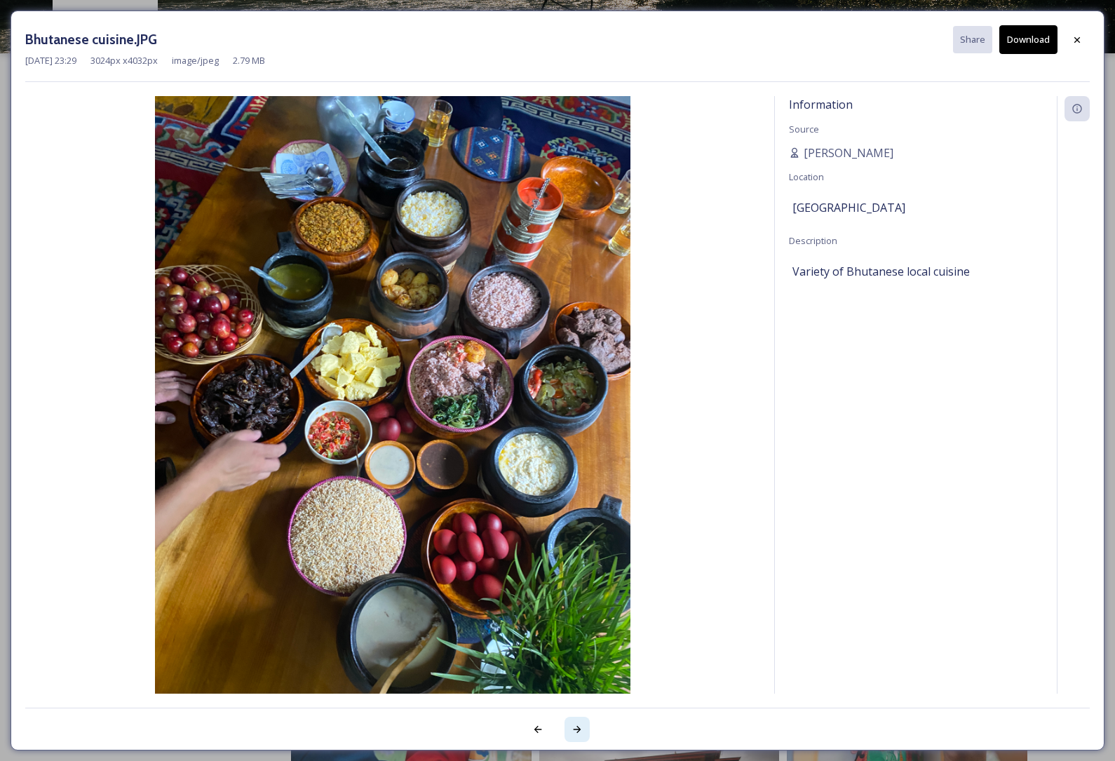
click at [580, 728] on icon at bounding box center [577, 729] width 11 height 11
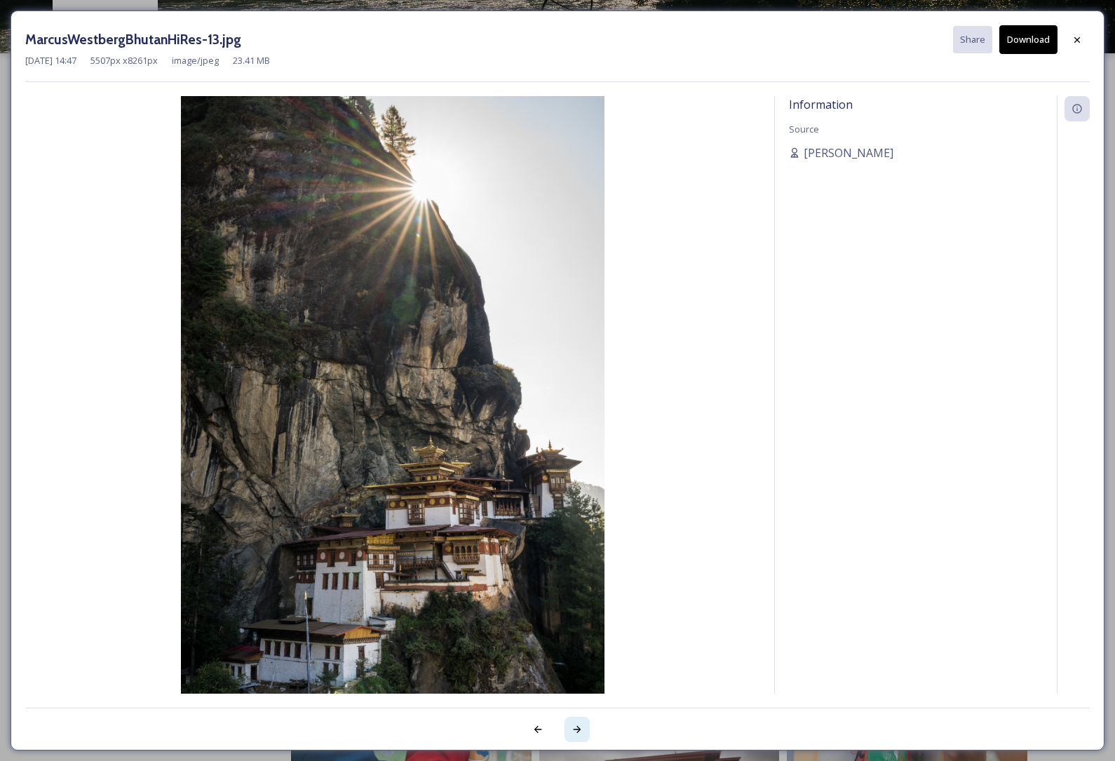
click at [582, 739] on div at bounding box center [577, 729] width 25 height 25
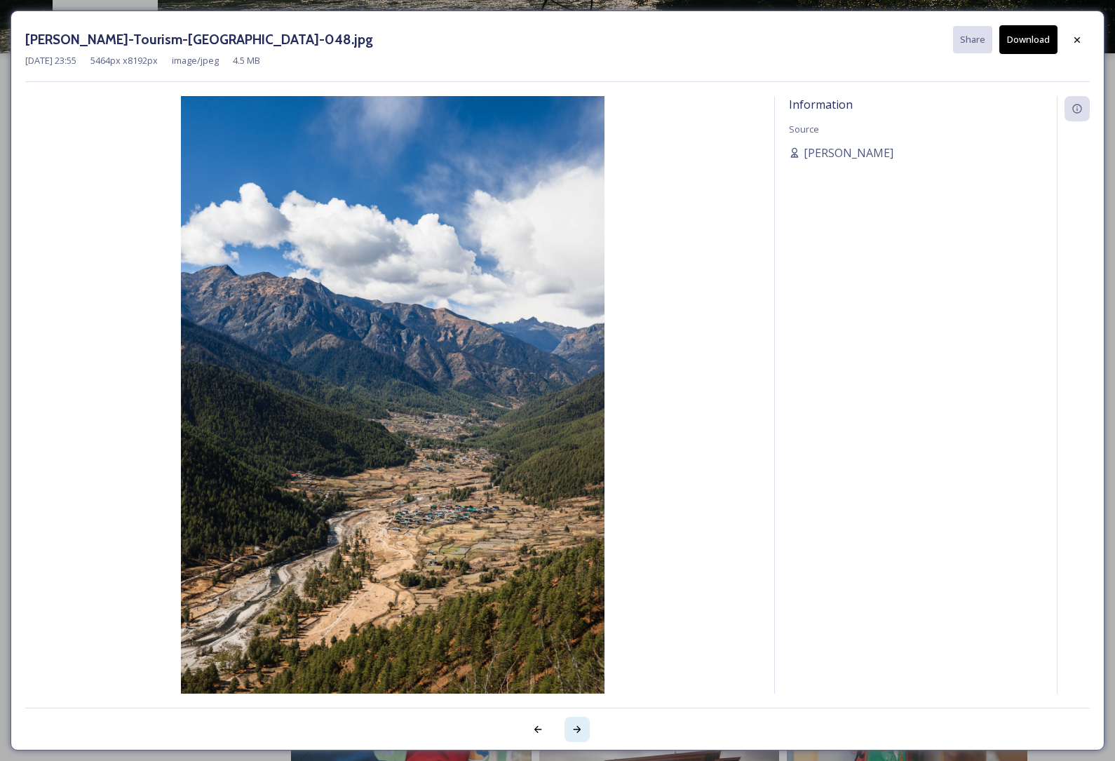
click at [579, 724] on icon at bounding box center [577, 729] width 11 height 11
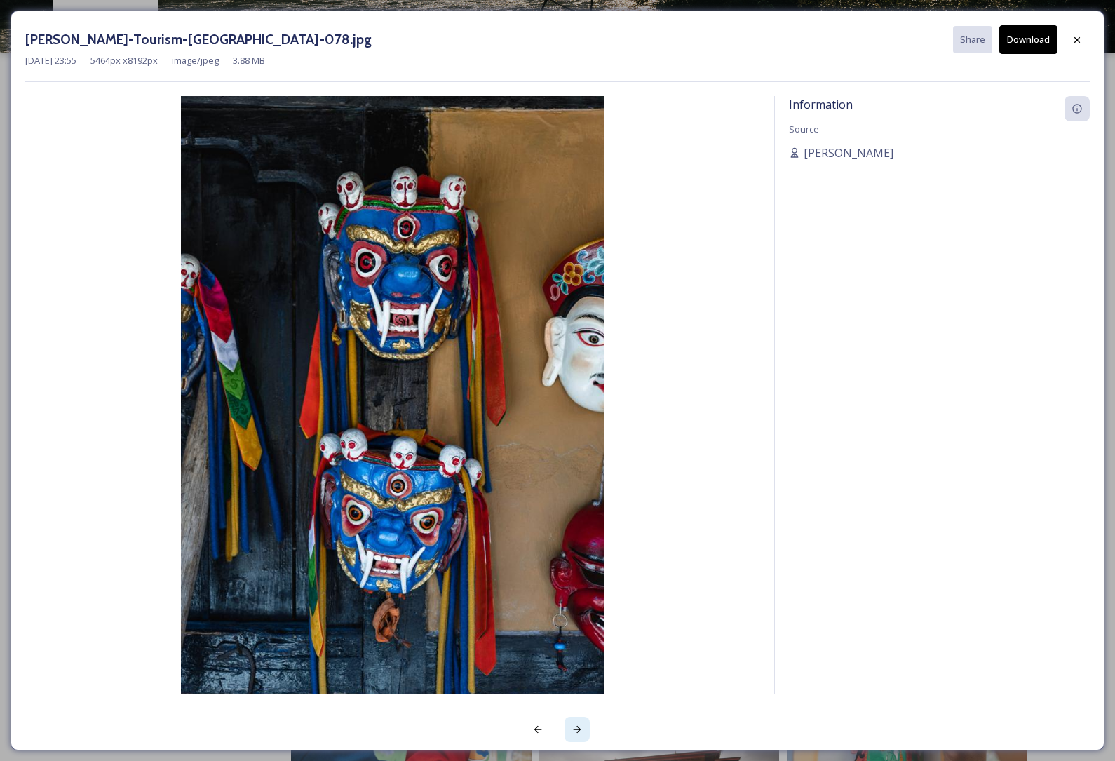
click at [572, 731] on icon at bounding box center [577, 729] width 11 height 11
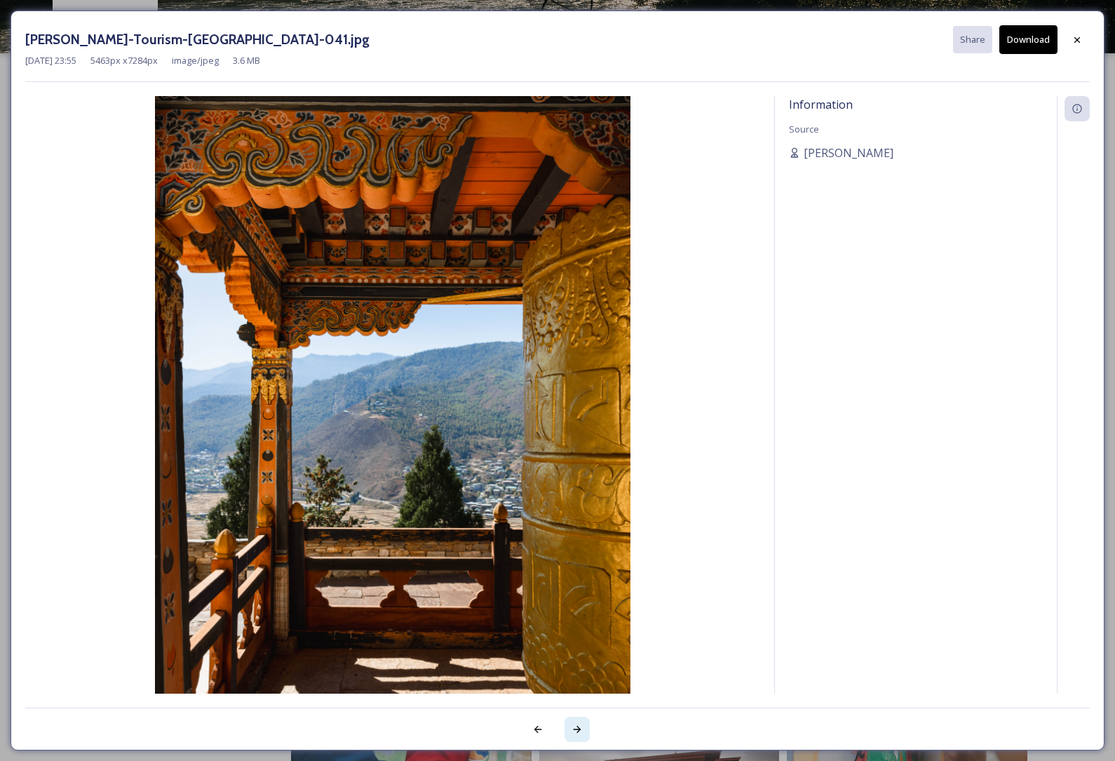
click at [577, 727] on icon at bounding box center [577, 729] width 11 height 11
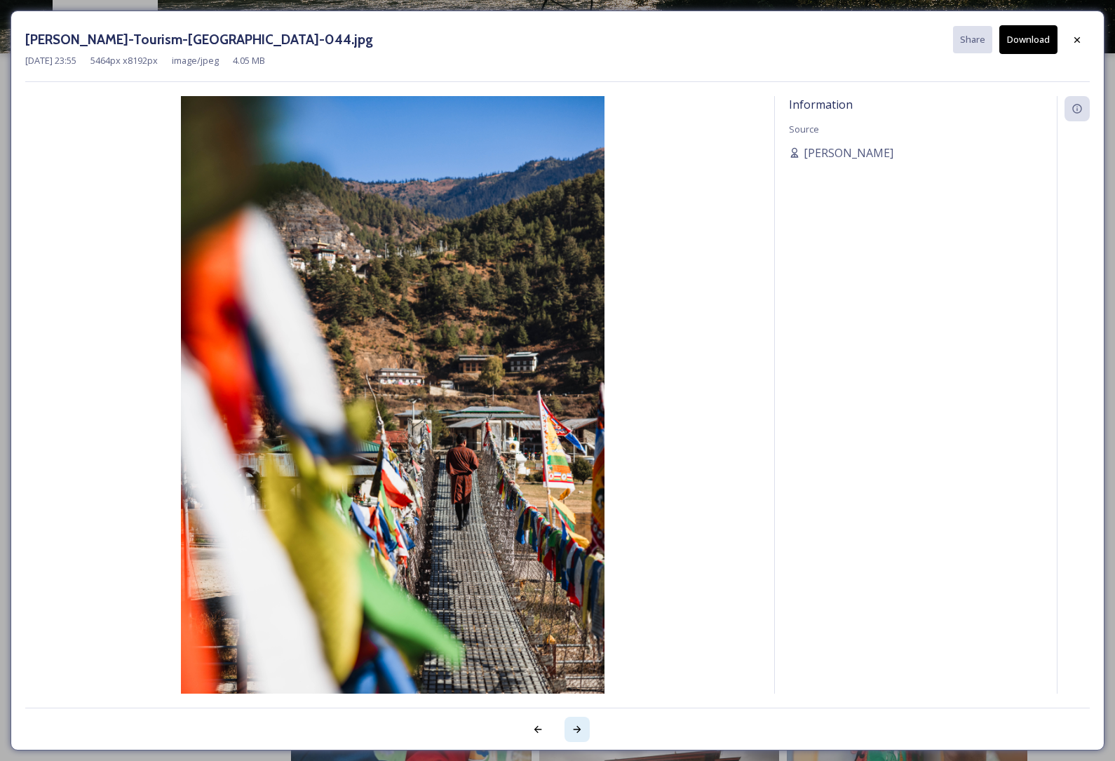
click at [582, 729] on icon at bounding box center [577, 729] width 11 height 11
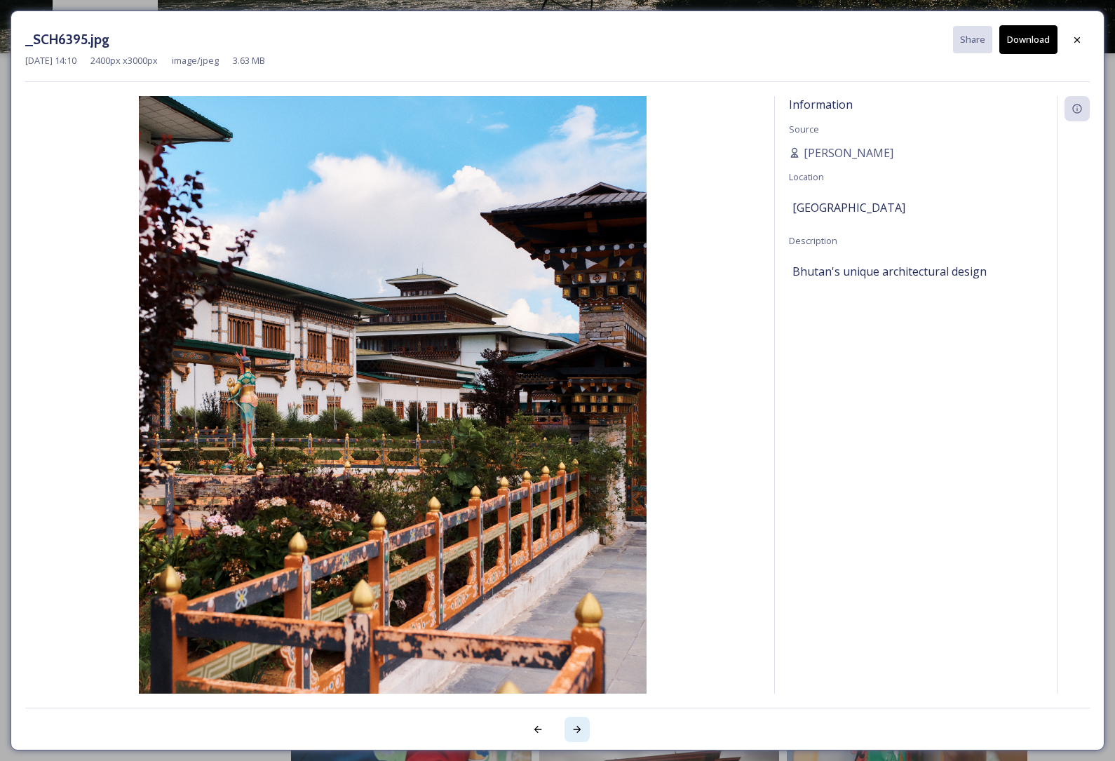
click at [573, 730] on icon at bounding box center [577, 729] width 11 height 11
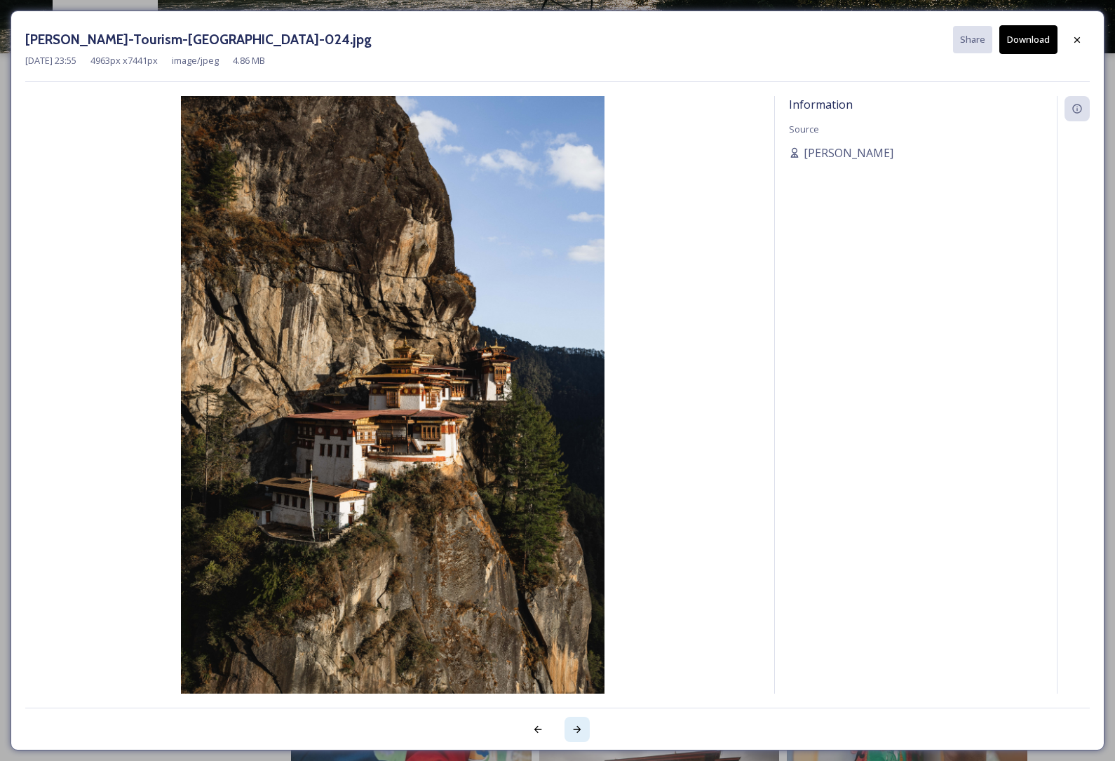
click at [575, 728] on icon at bounding box center [577, 729] width 11 height 11
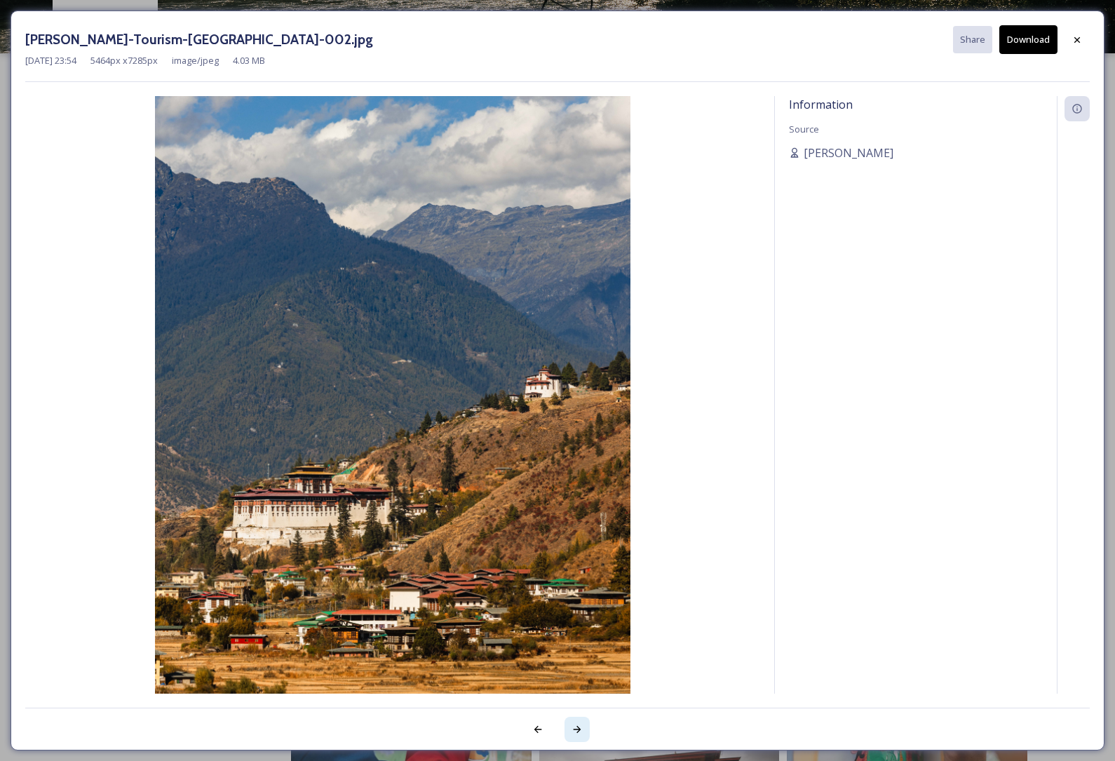
click at [576, 725] on icon at bounding box center [577, 729] width 11 height 11
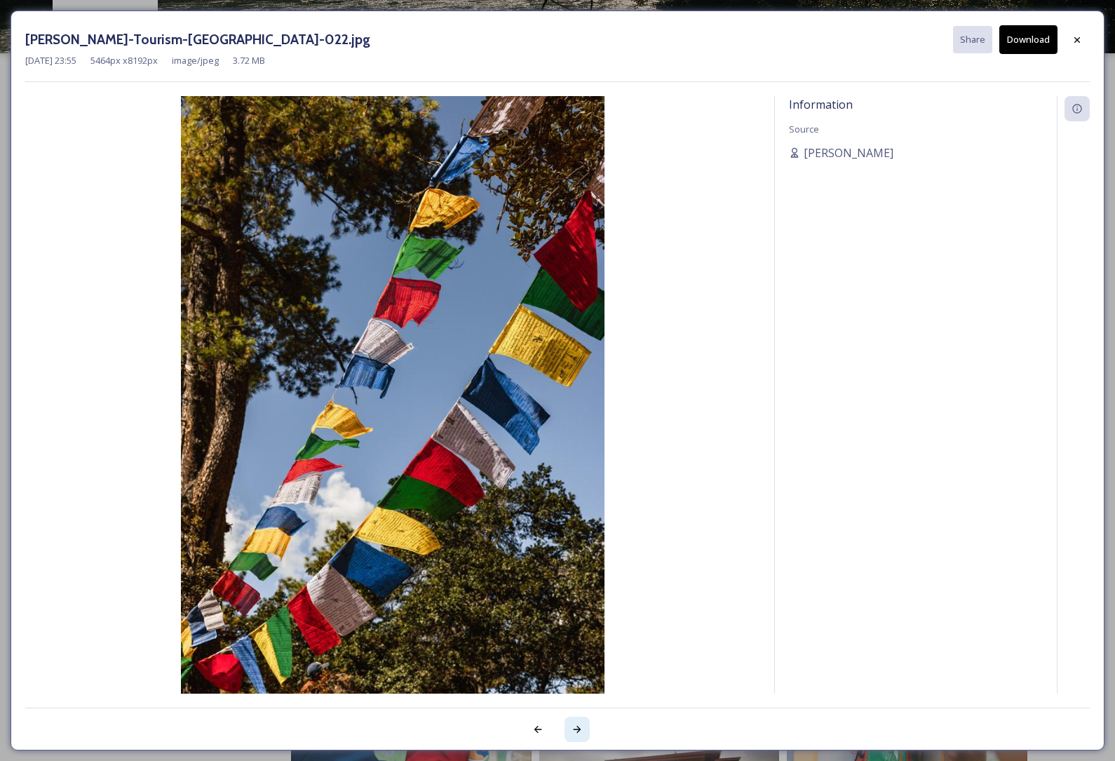
click at [578, 722] on div at bounding box center [577, 729] width 25 height 25
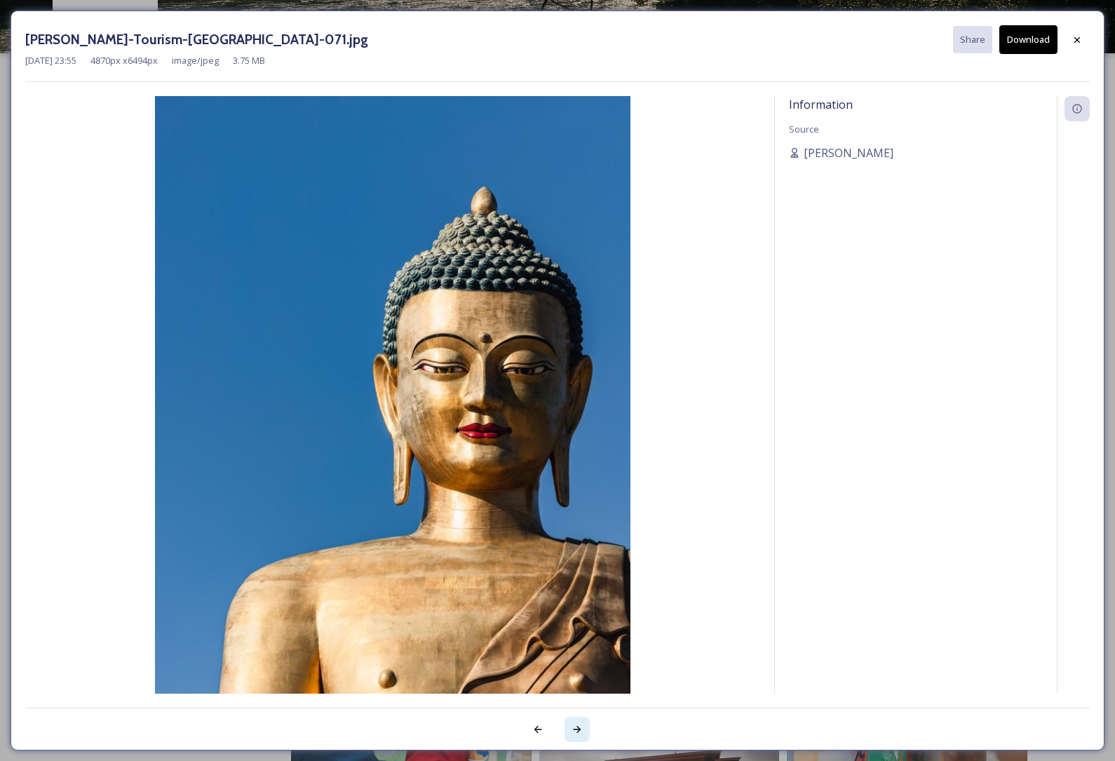
click at [575, 724] on icon at bounding box center [577, 729] width 11 height 11
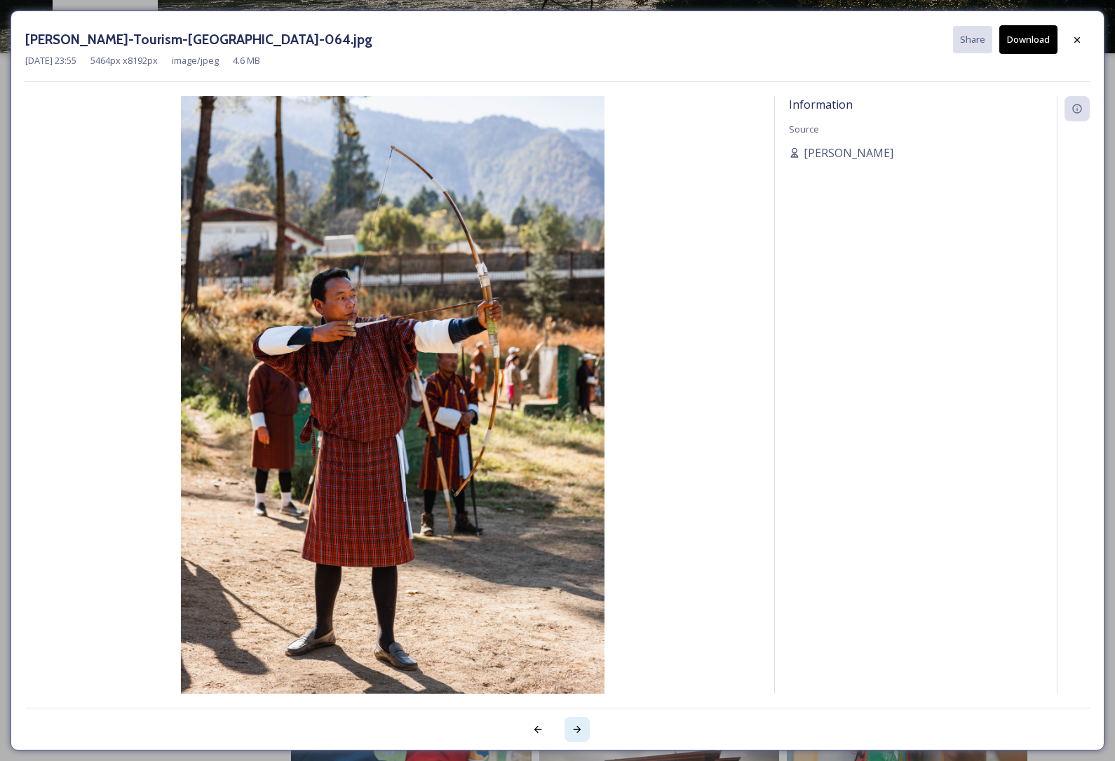
click at [577, 733] on icon at bounding box center [577, 729] width 11 height 11
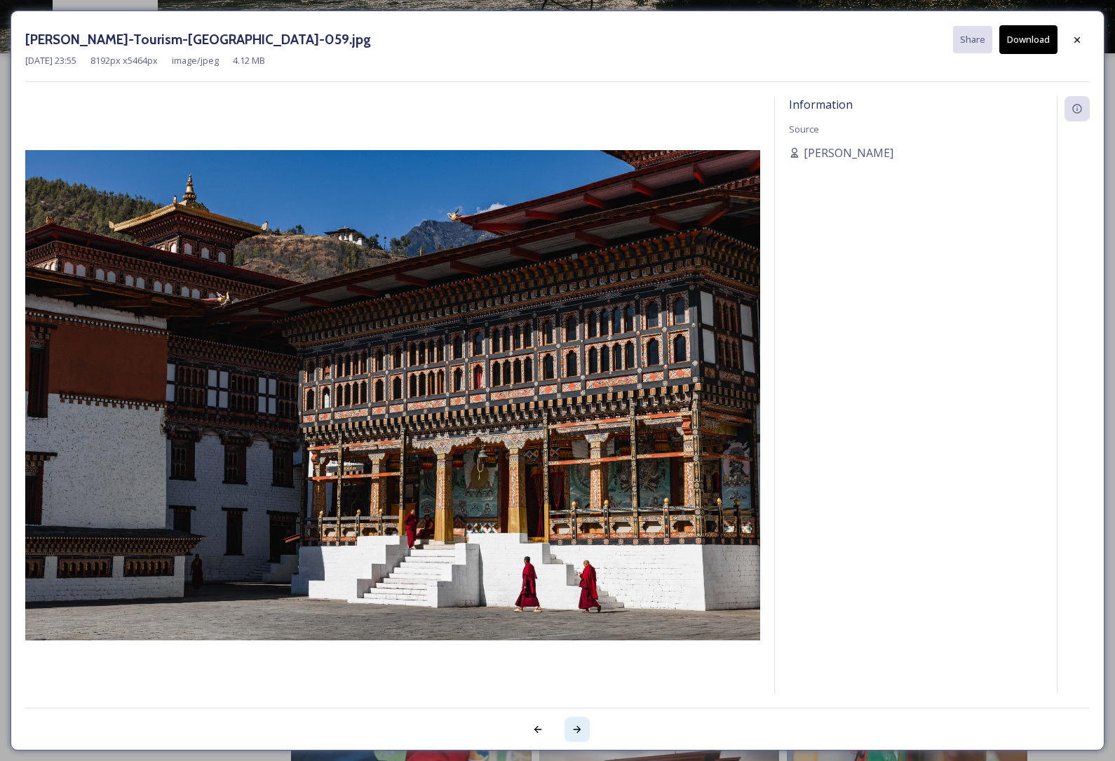
click at [579, 726] on icon at bounding box center [577, 729] width 11 height 11
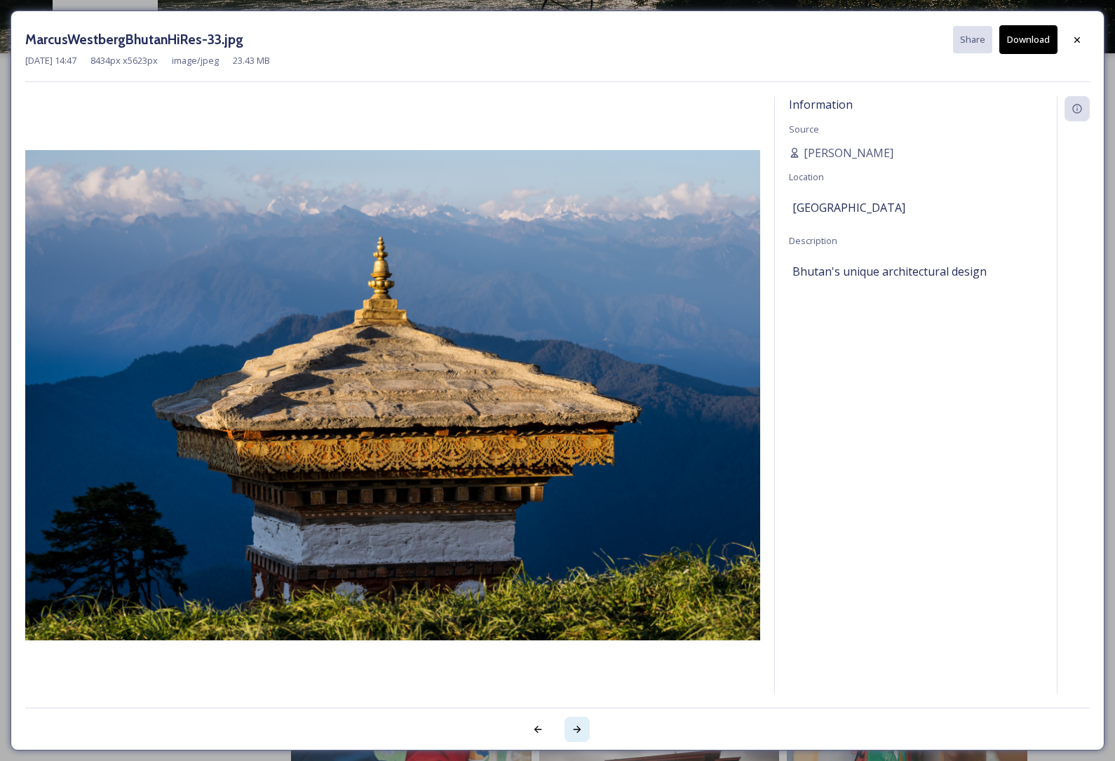
click at [579, 723] on div at bounding box center [577, 729] width 25 height 25
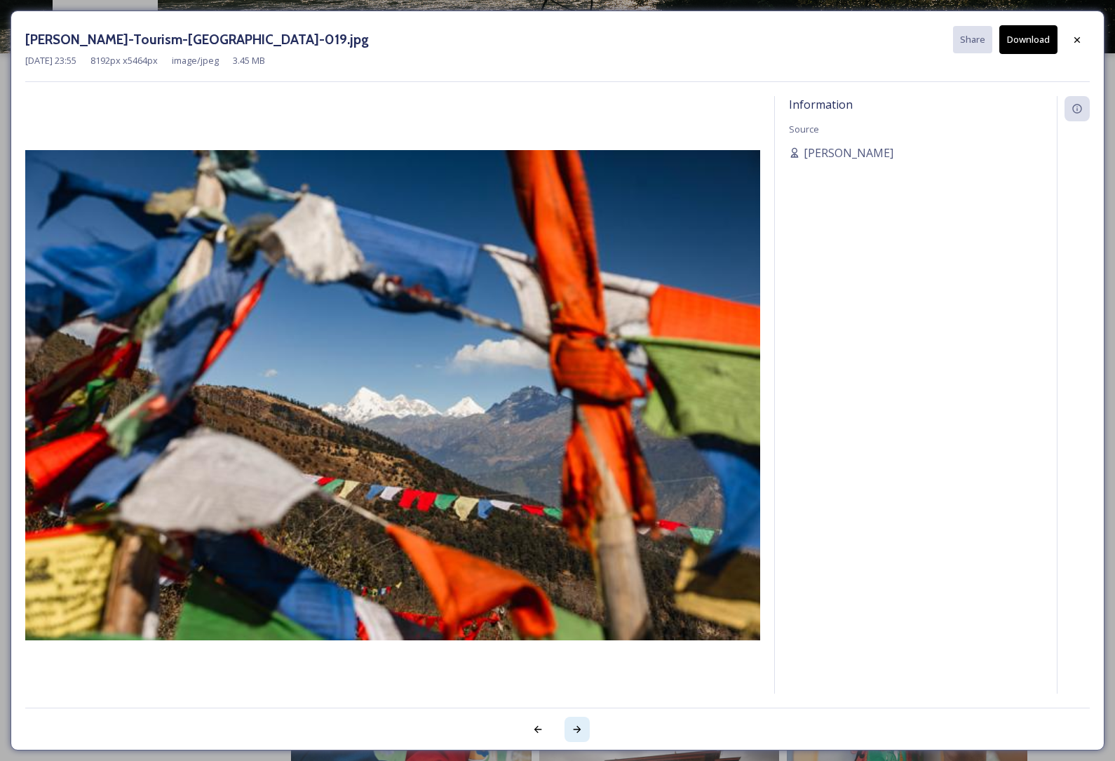
click at [579, 727] on icon at bounding box center [577, 729] width 11 height 11
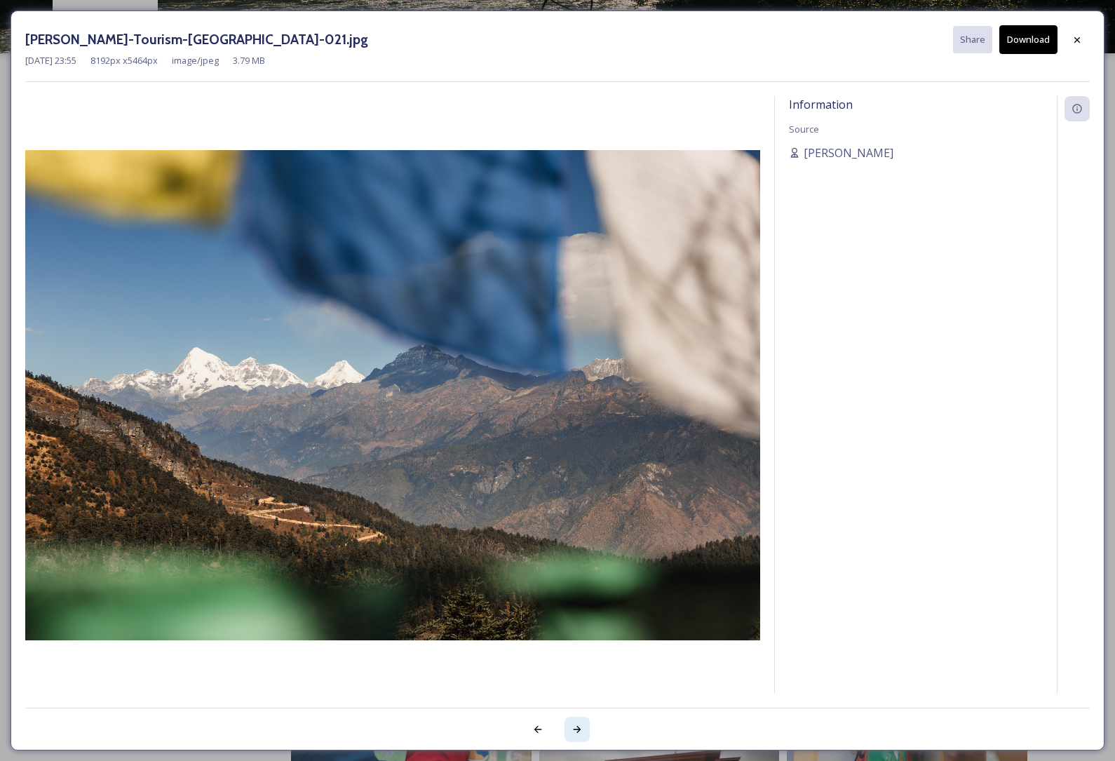
click at [581, 722] on div at bounding box center [577, 729] width 25 height 25
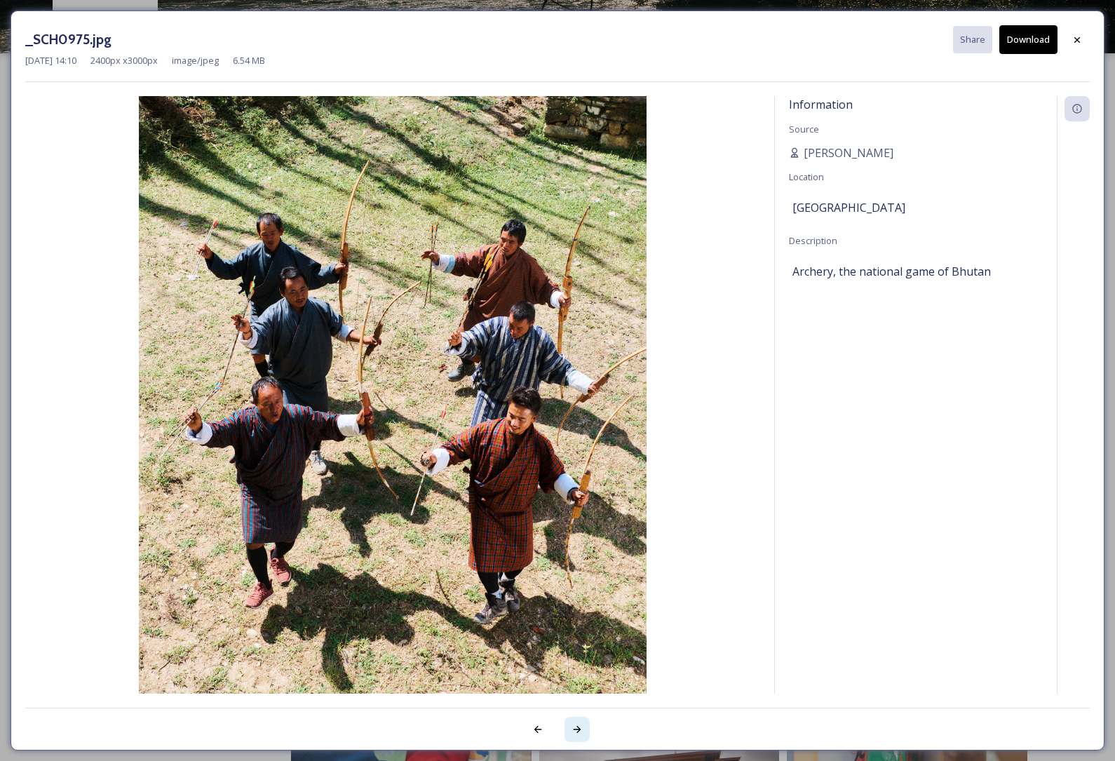
click at [581, 726] on icon at bounding box center [577, 729] width 11 height 11
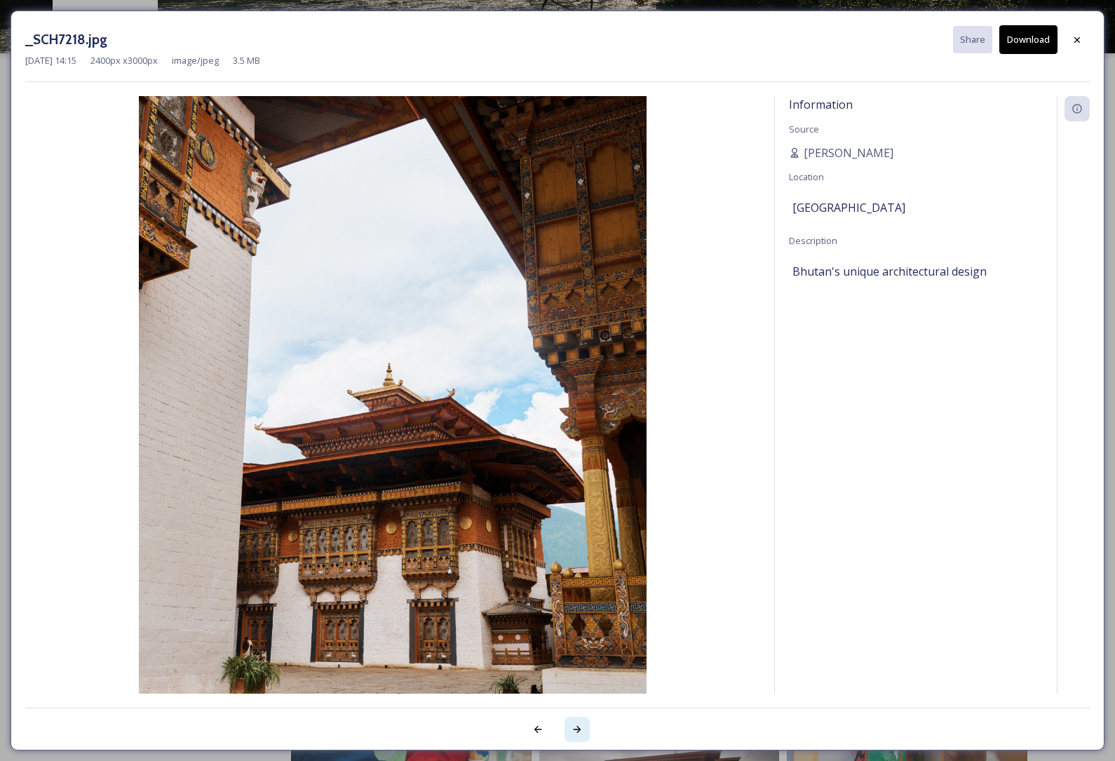
click at [579, 732] on icon at bounding box center [578, 729] width 8 height 7
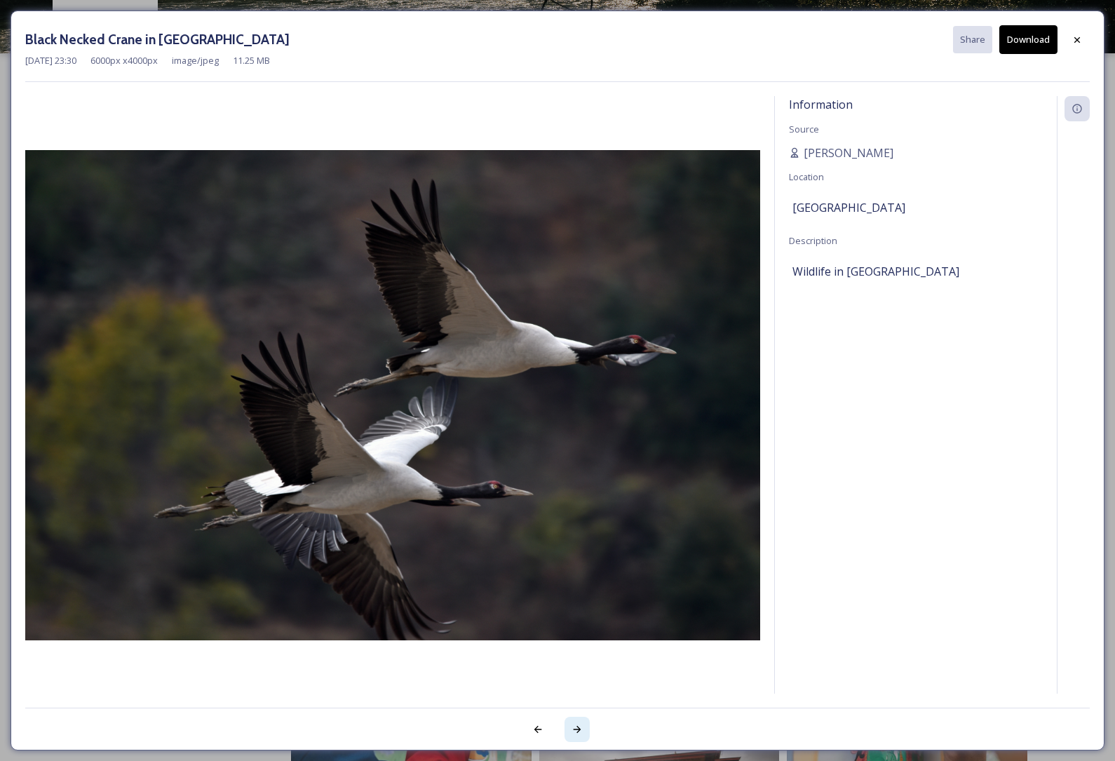
click at [576, 725] on icon at bounding box center [577, 729] width 11 height 11
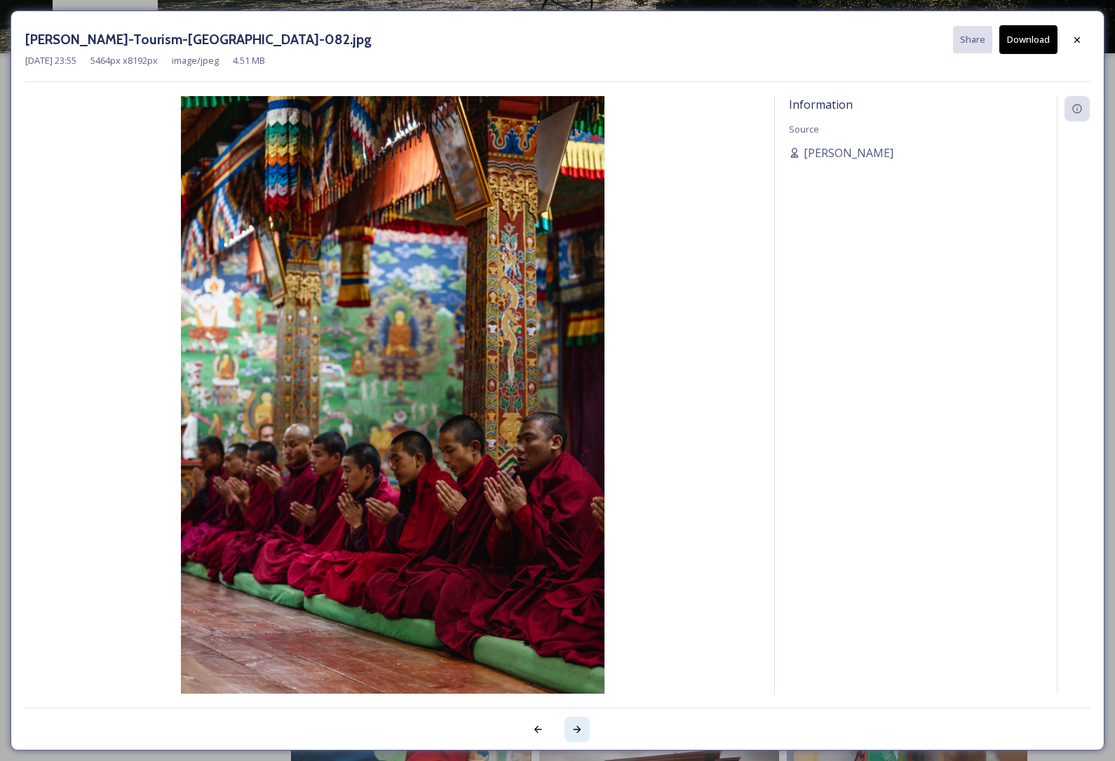
click at [579, 724] on icon at bounding box center [577, 729] width 11 height 11
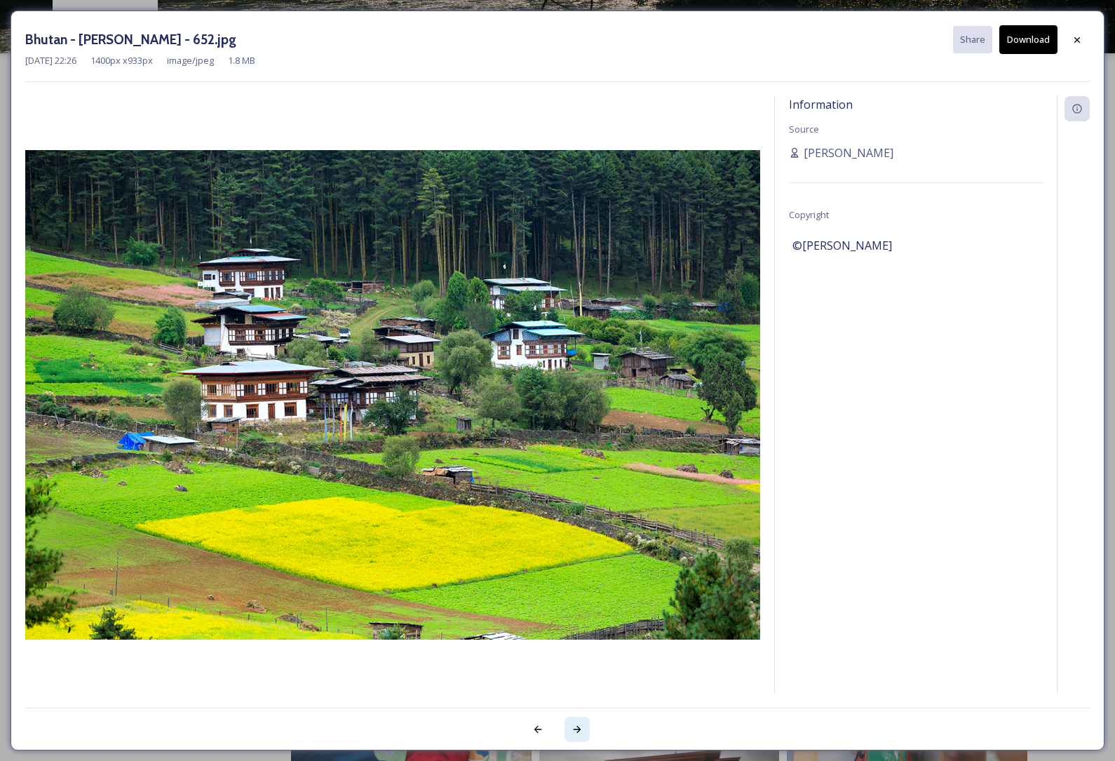
click at [579, 732] on icon at bounding box center [577, 729] width 11 height 11
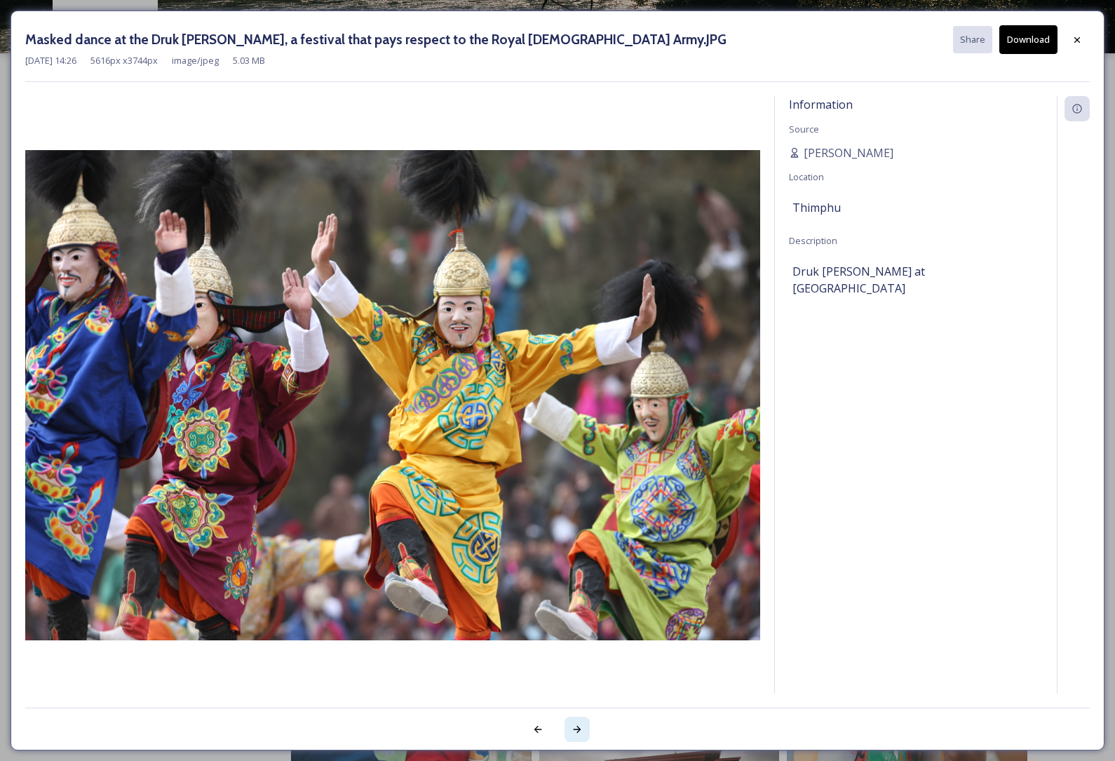
click at [578, 723] on div at bounding box center [577, 729] width 25 height 25
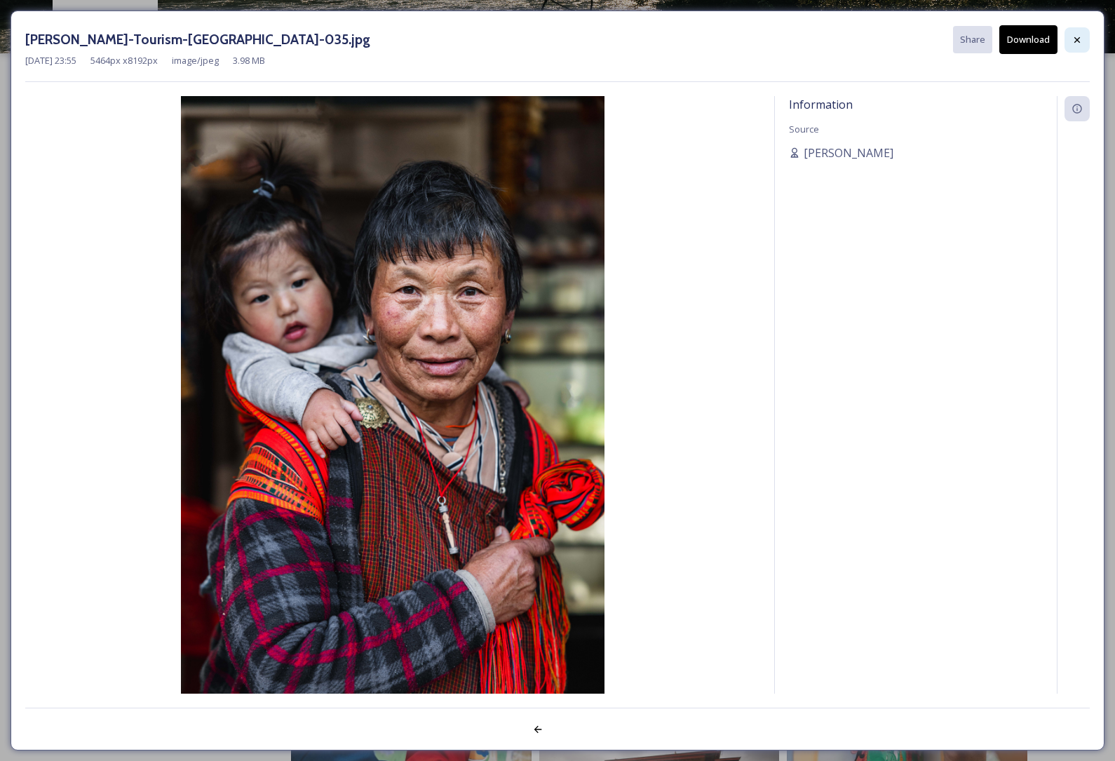
click at [1078, 42] on icon at bounding box center [1077, 39] width 11 height 11
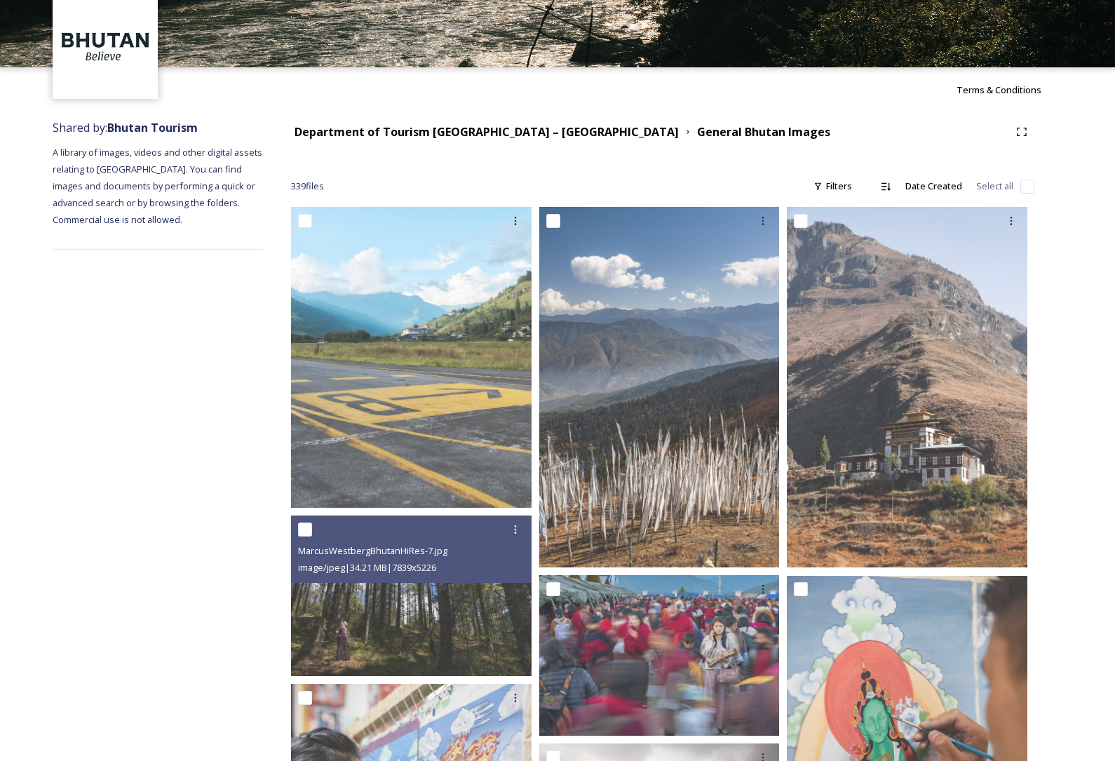
scroll to position [0, 0]
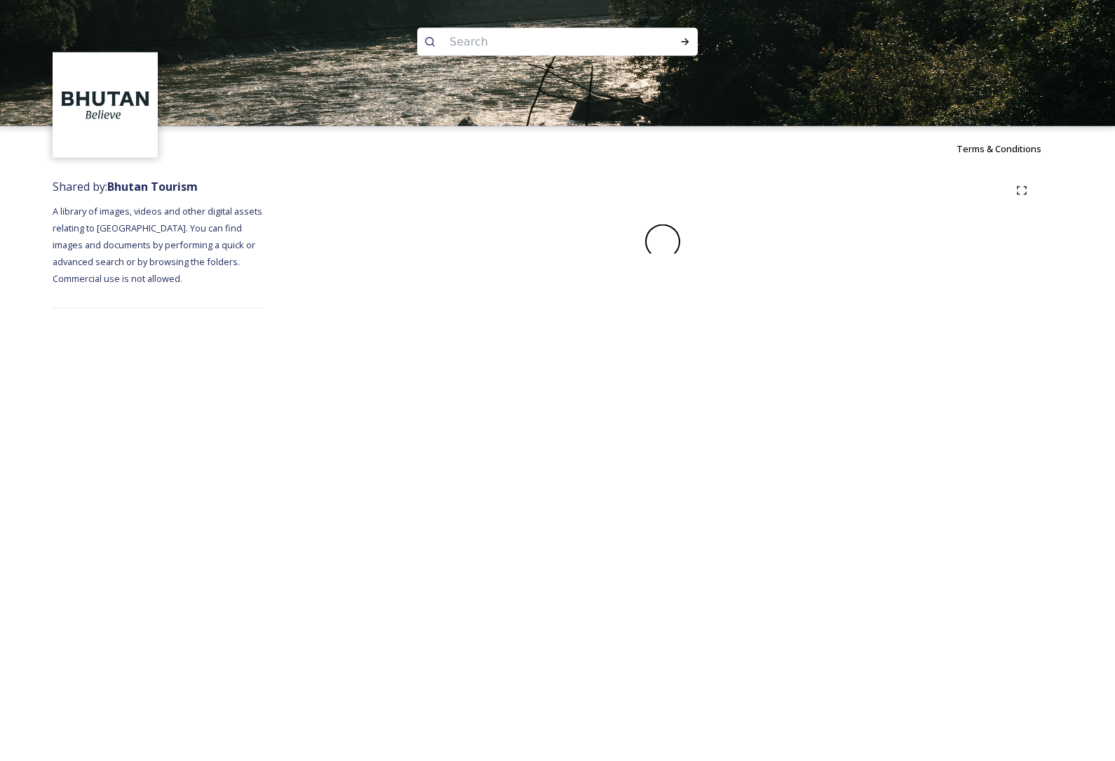
scroll to position [47, 0]
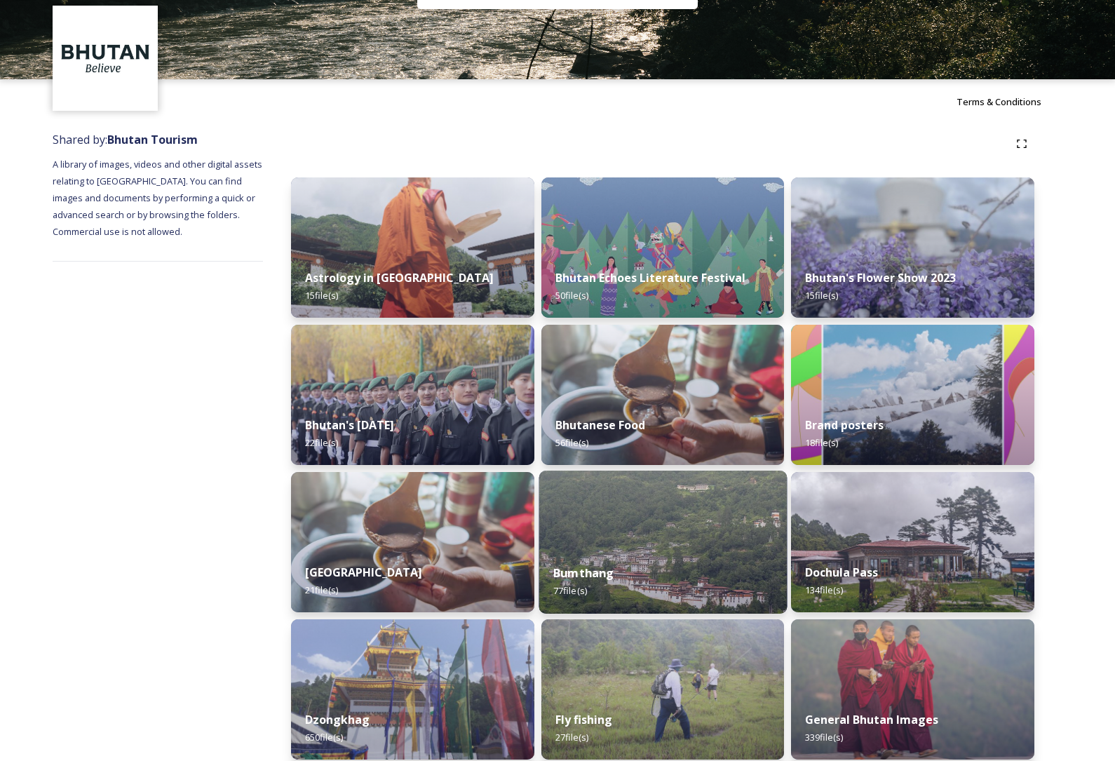
click at [683, 546] on img at bounding box center [663, 542] width 248 height 143
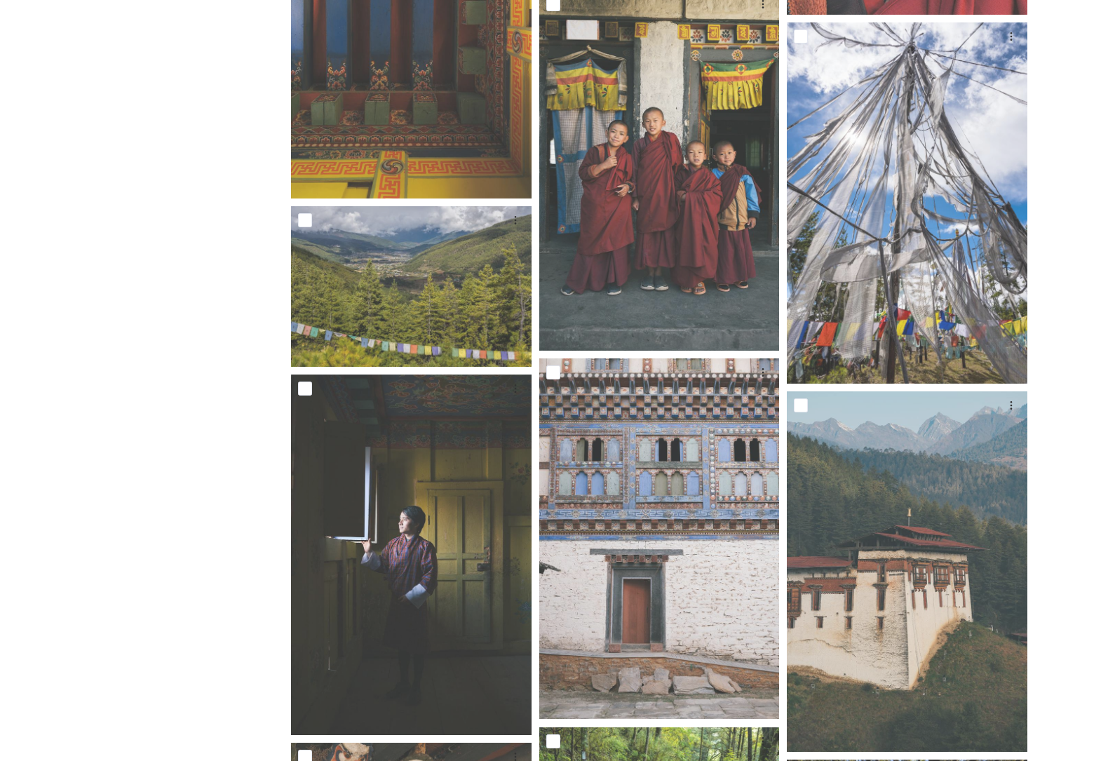
scroll to position [2624, 0]
